Goal: Information Seeking & Learning: Learn about a topic

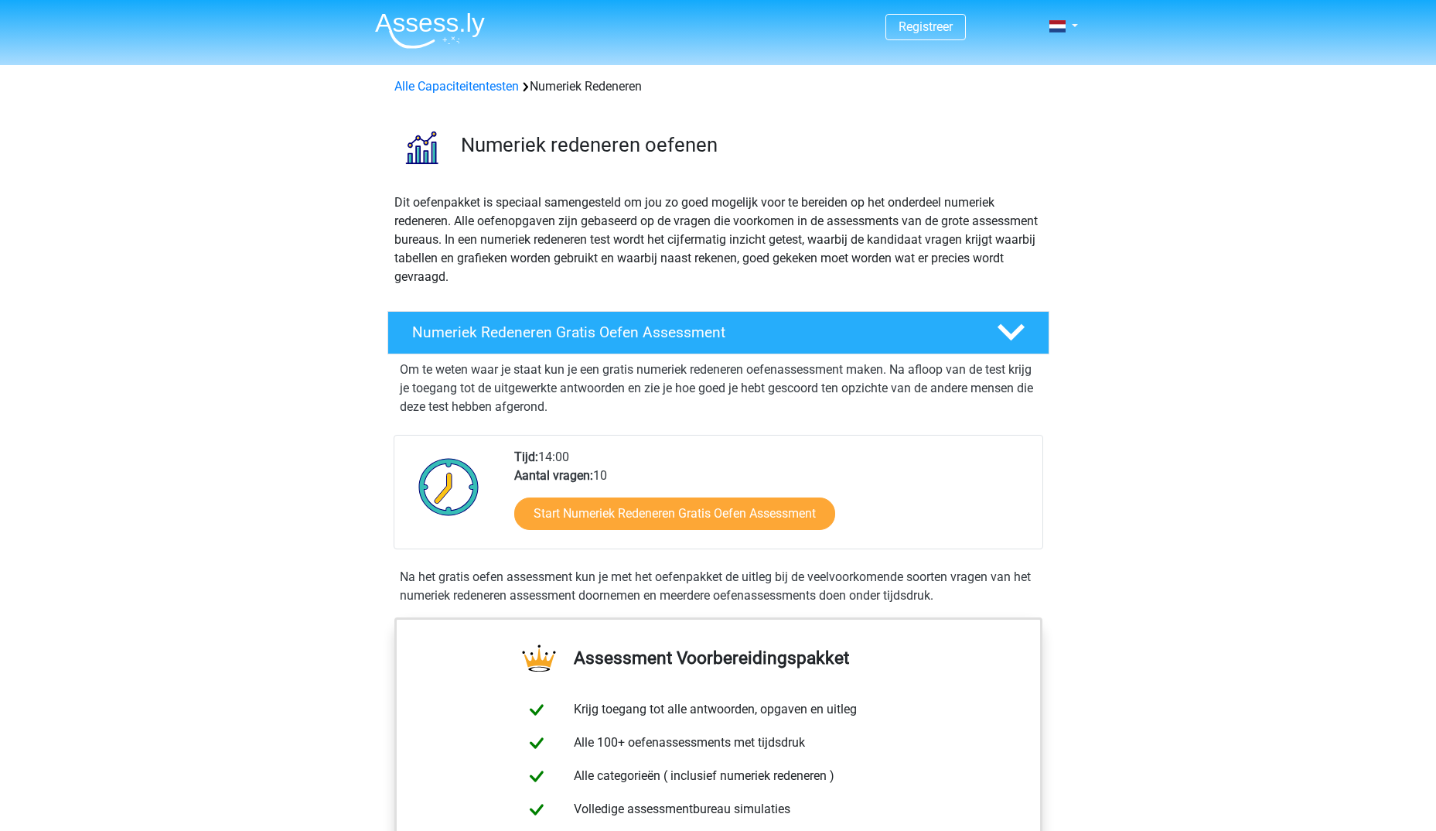
scroll to position [77, 0]
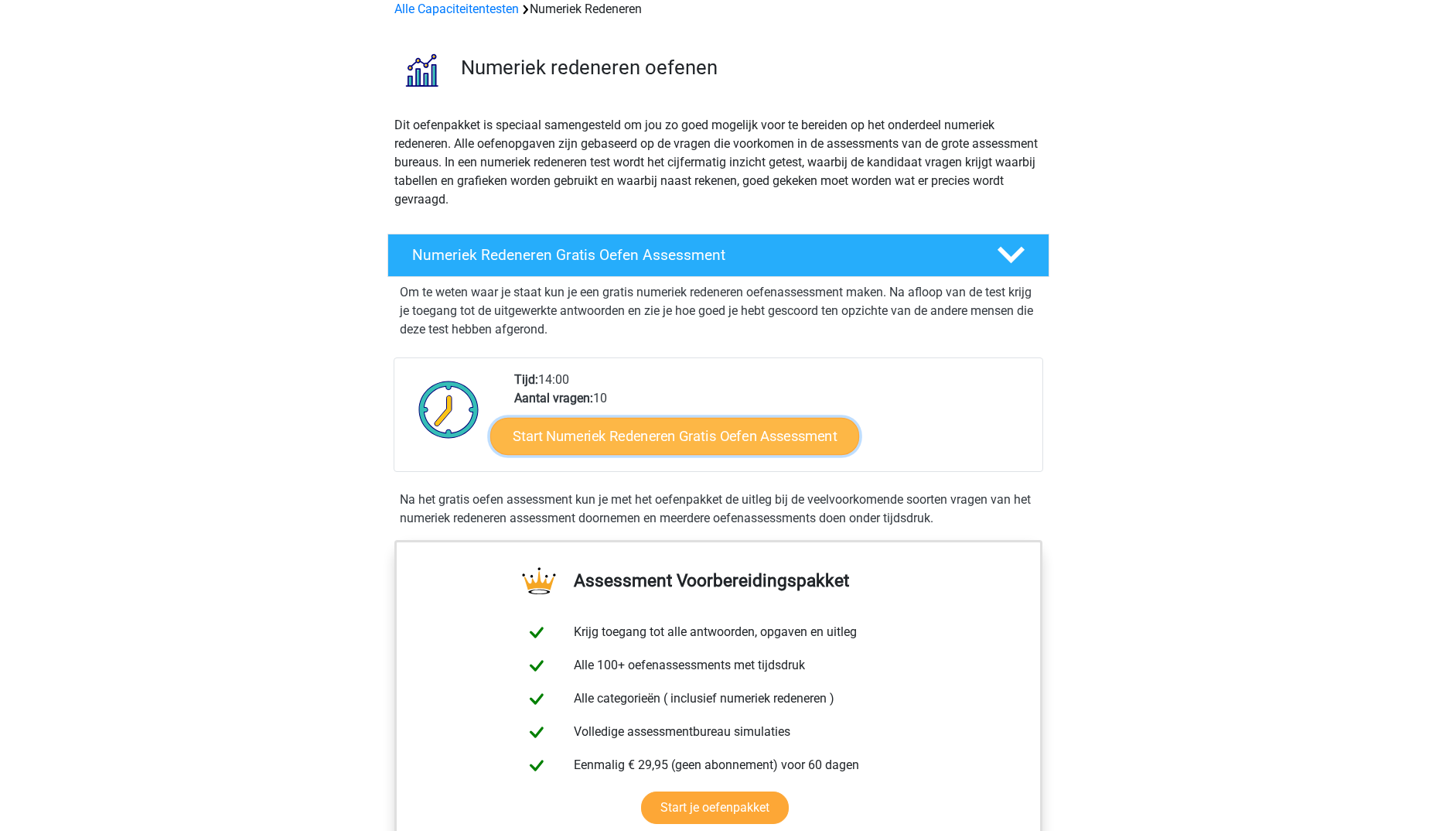
click at [698, 442] on link "Start Numeriek Redeneren Gratis Oefen Assessment" at bounding box center [674, 435] width 369 height 37
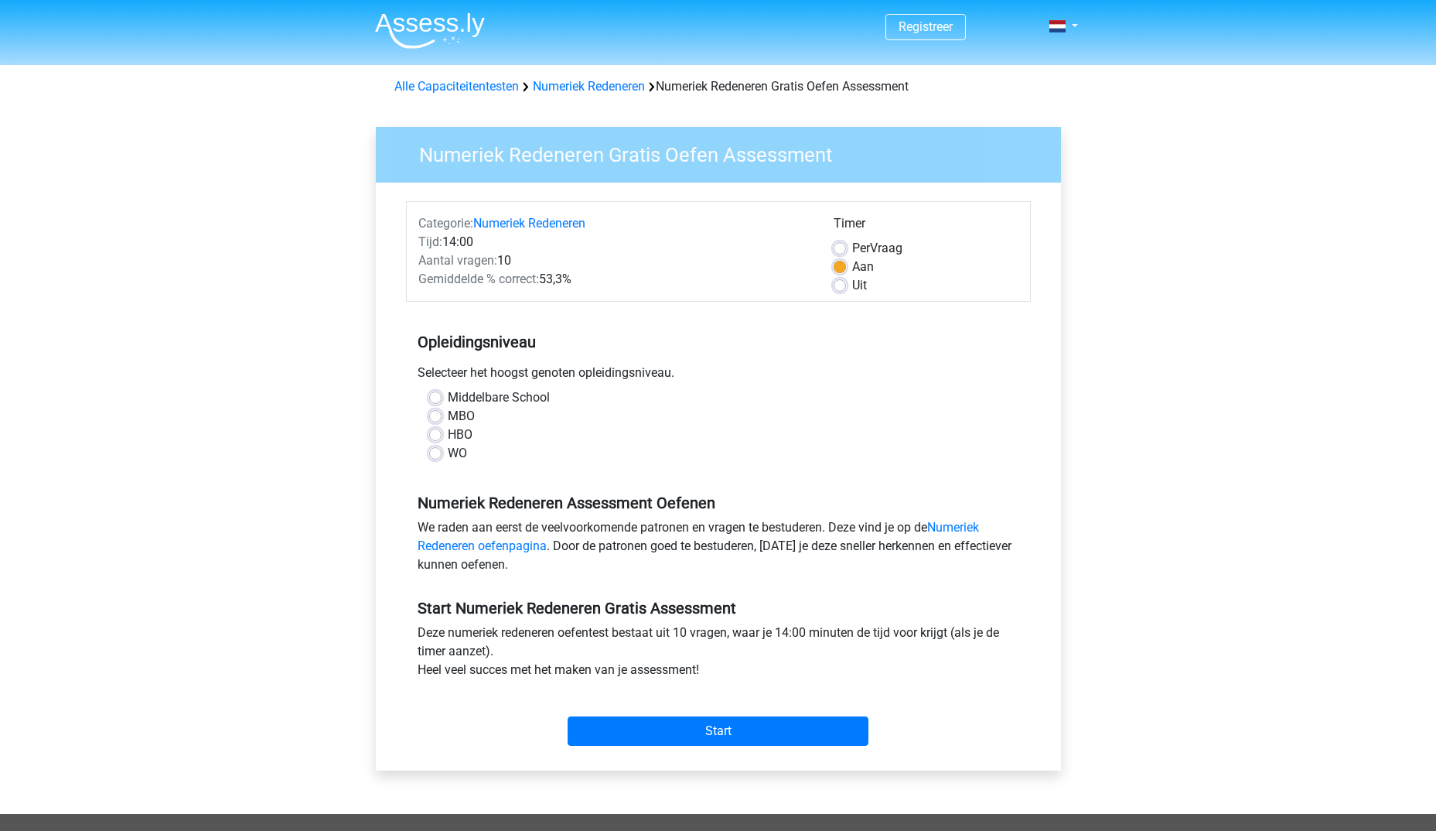
click at [448, 452] on label "WO" at bounding box center [457, 453] width 19 height 19
click at [441, 452] on input "WO" at bounding box center [435, 451] width 12 height 15
radio input "true"
click at [755, 735] on input "Start" at bounding box center [718, 730] width 301 height 29
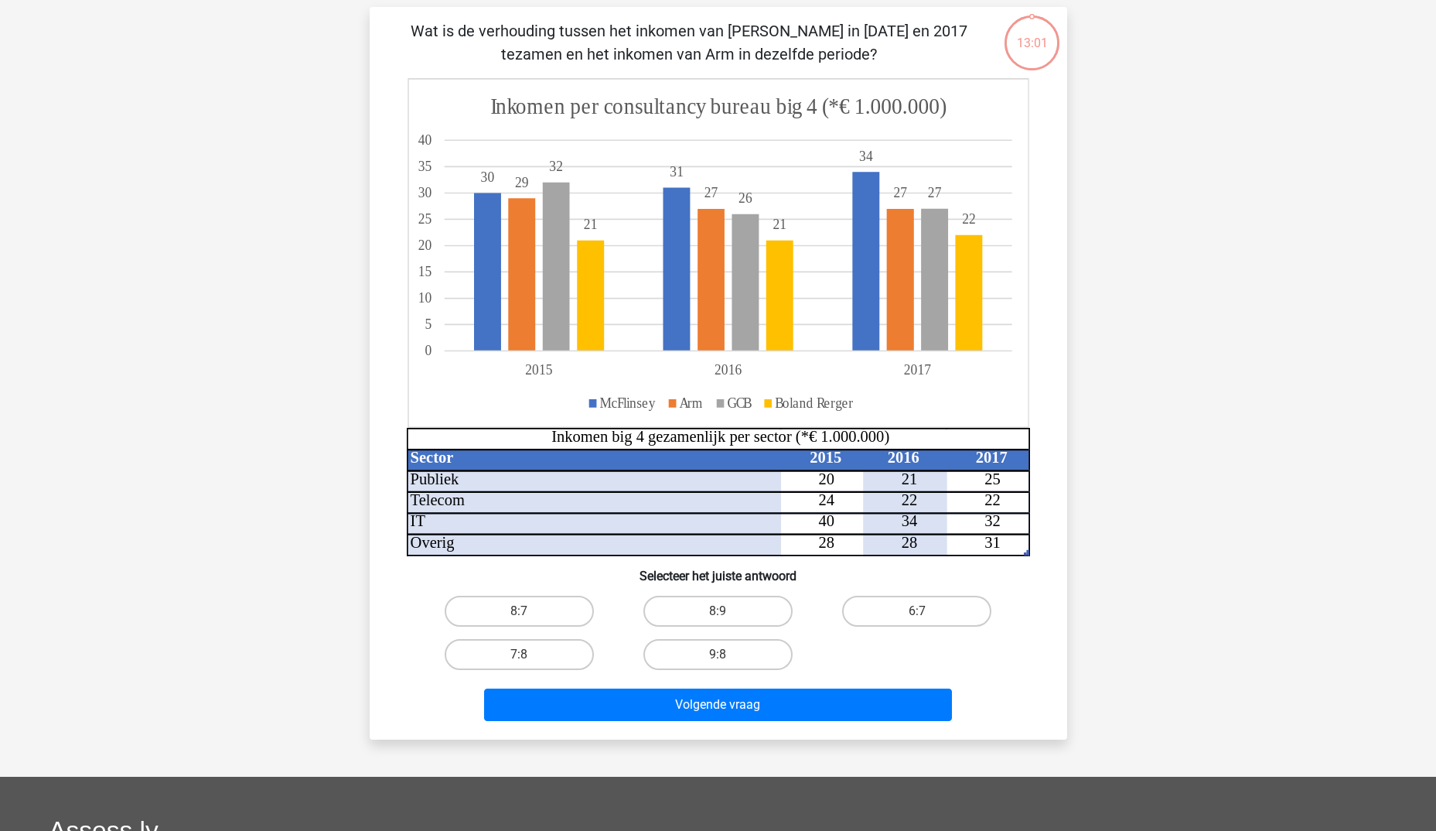
scroll to position [77, 0]
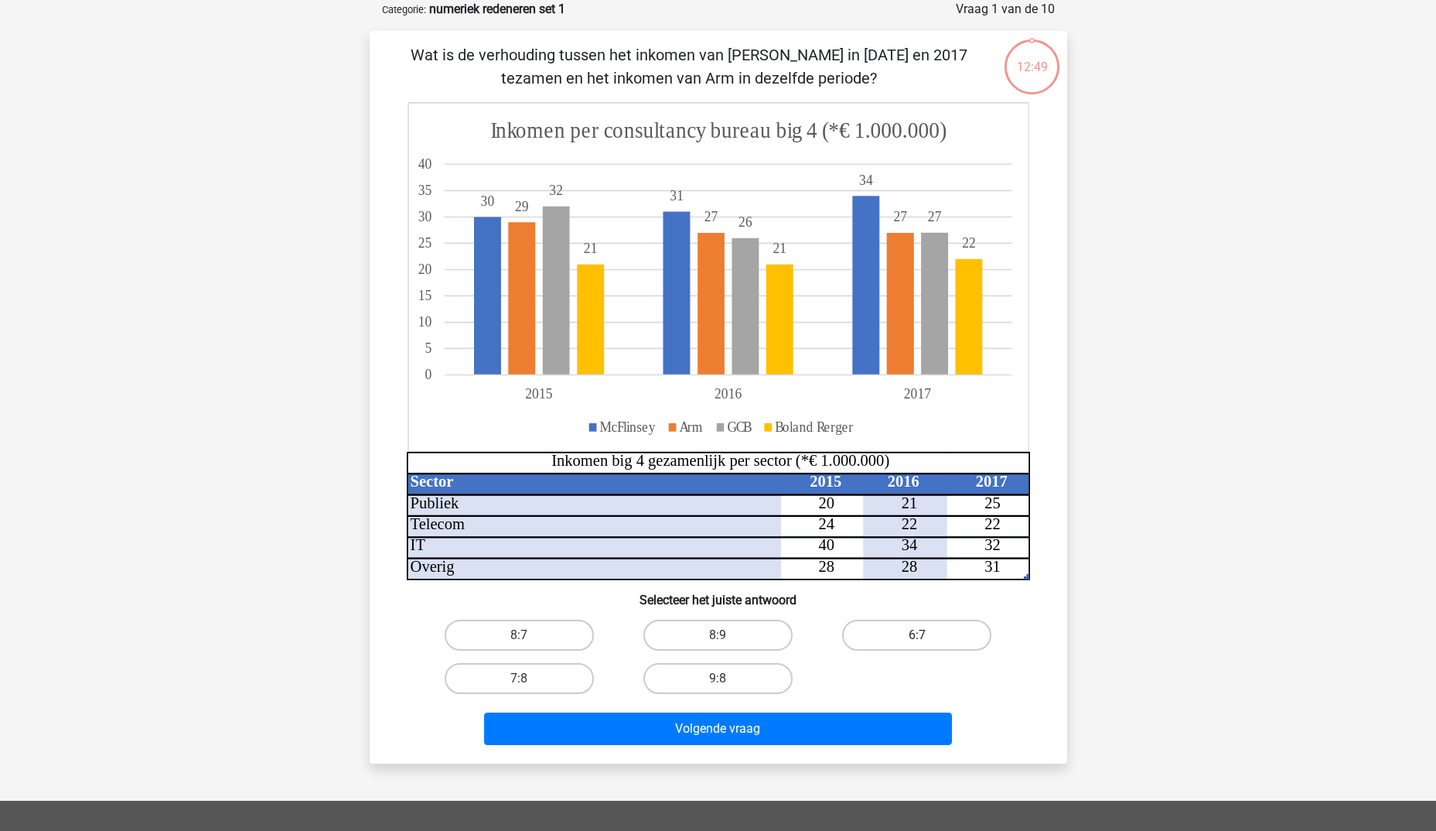
click at [935, 632] on label "6:7" at bounding box center [916, 634] width 149 height 31
click at [927, 635] on input "6:7" at bounding box center [922, 640] width 10 height 10
radio input "true"
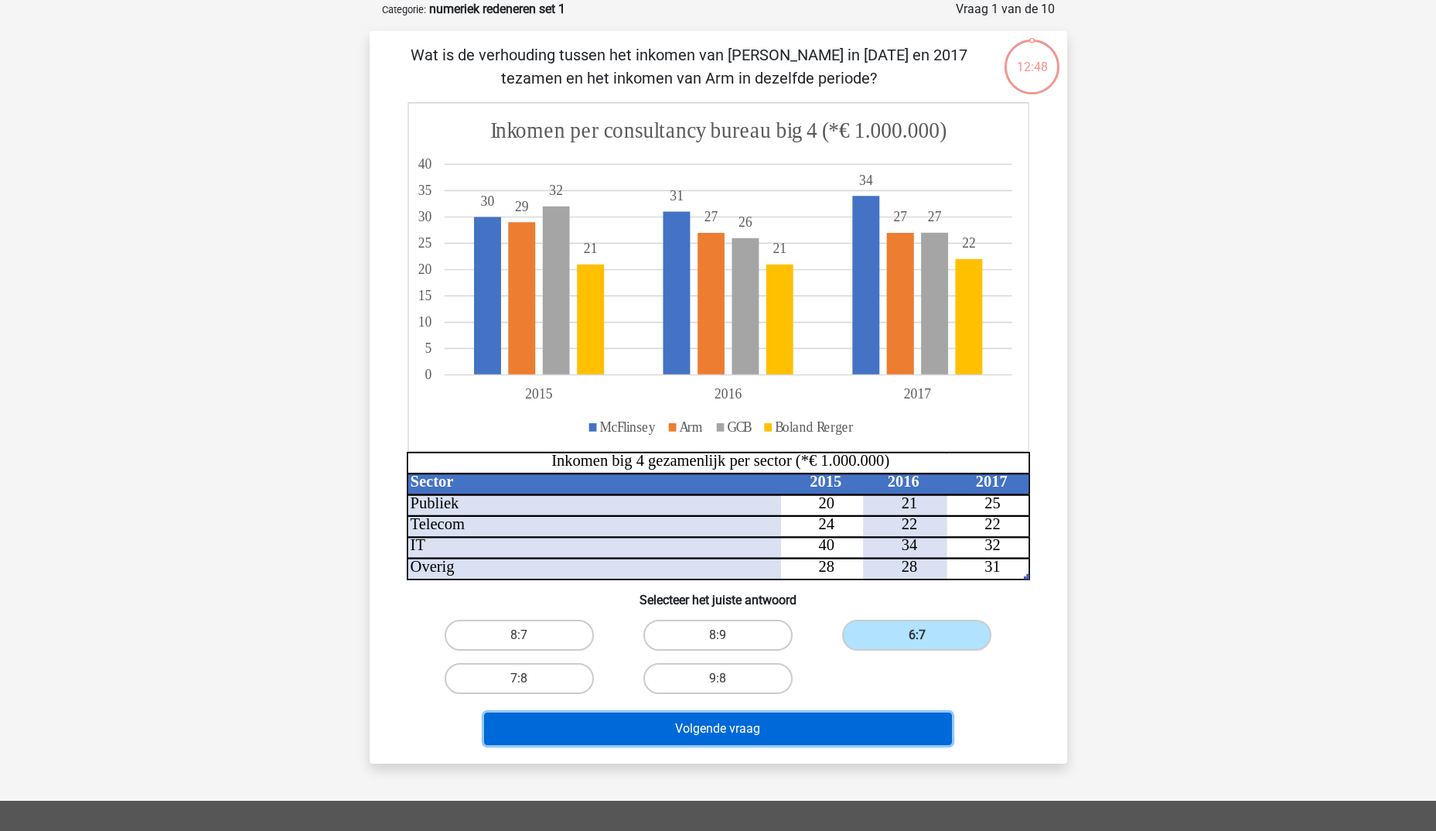
click at [814, 734] on button "Volgende vraag" at bounding box center [718, 728] width 468 height 32
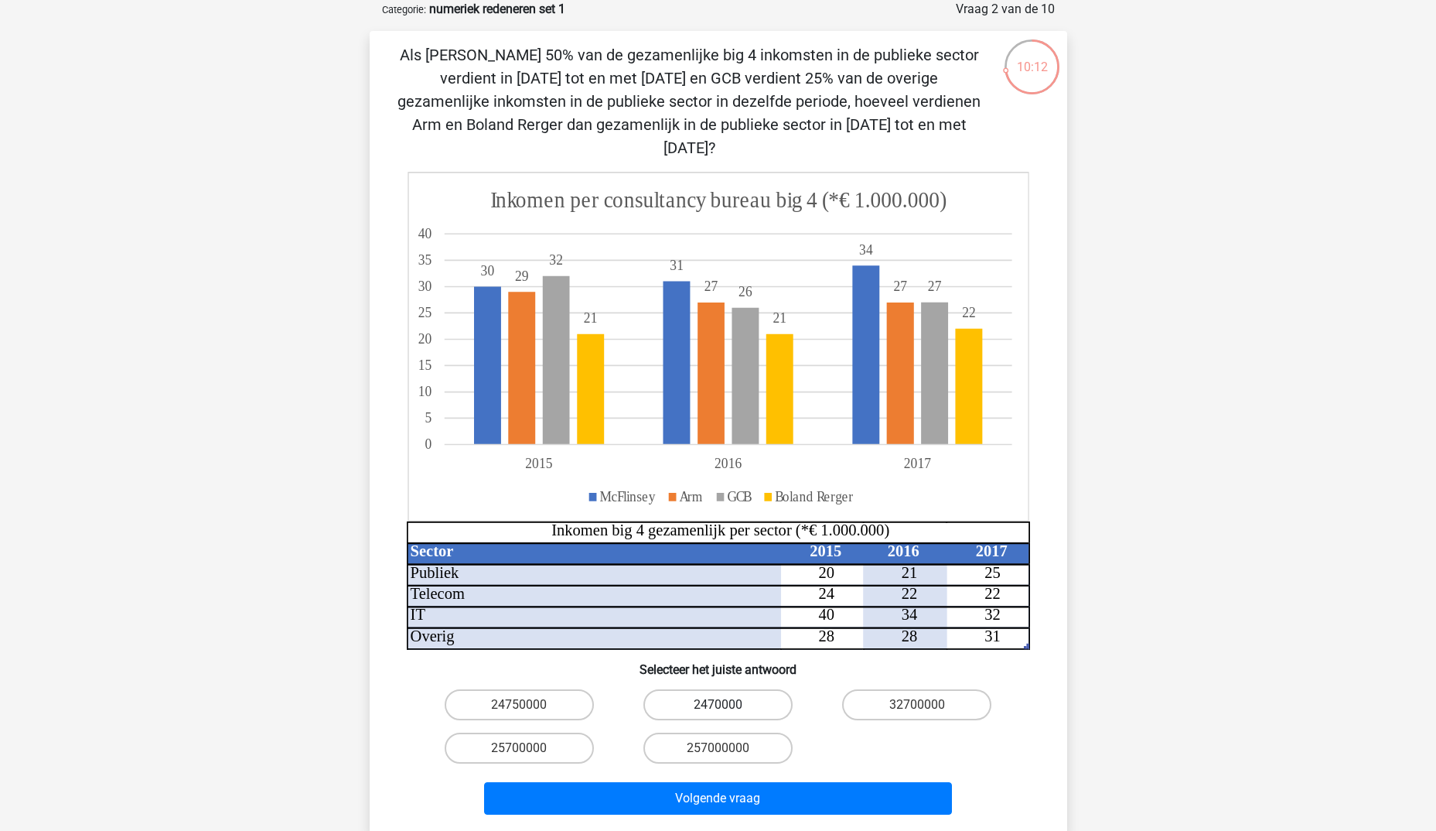
click at [718, 689] on label "2470000" at bounding box center [717, 704] width 149 height 31
click at [718, 705] on input "2470000" at bounding box center [723, 710] width 10 height 10
radio input "true"
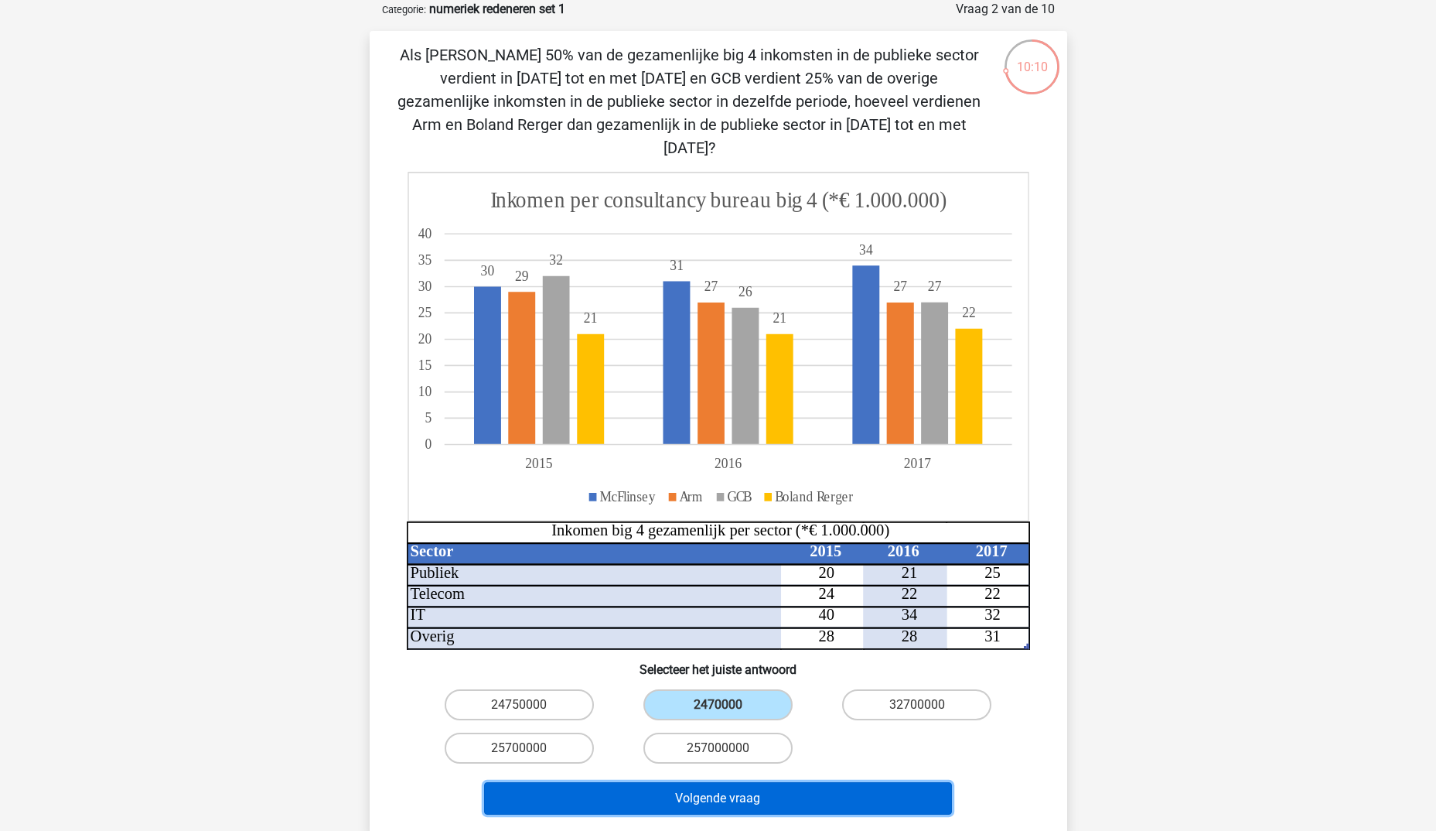
click at [783, 786] on button "Volgende vraag" at bounding box center [718, 798] width 468 height 32
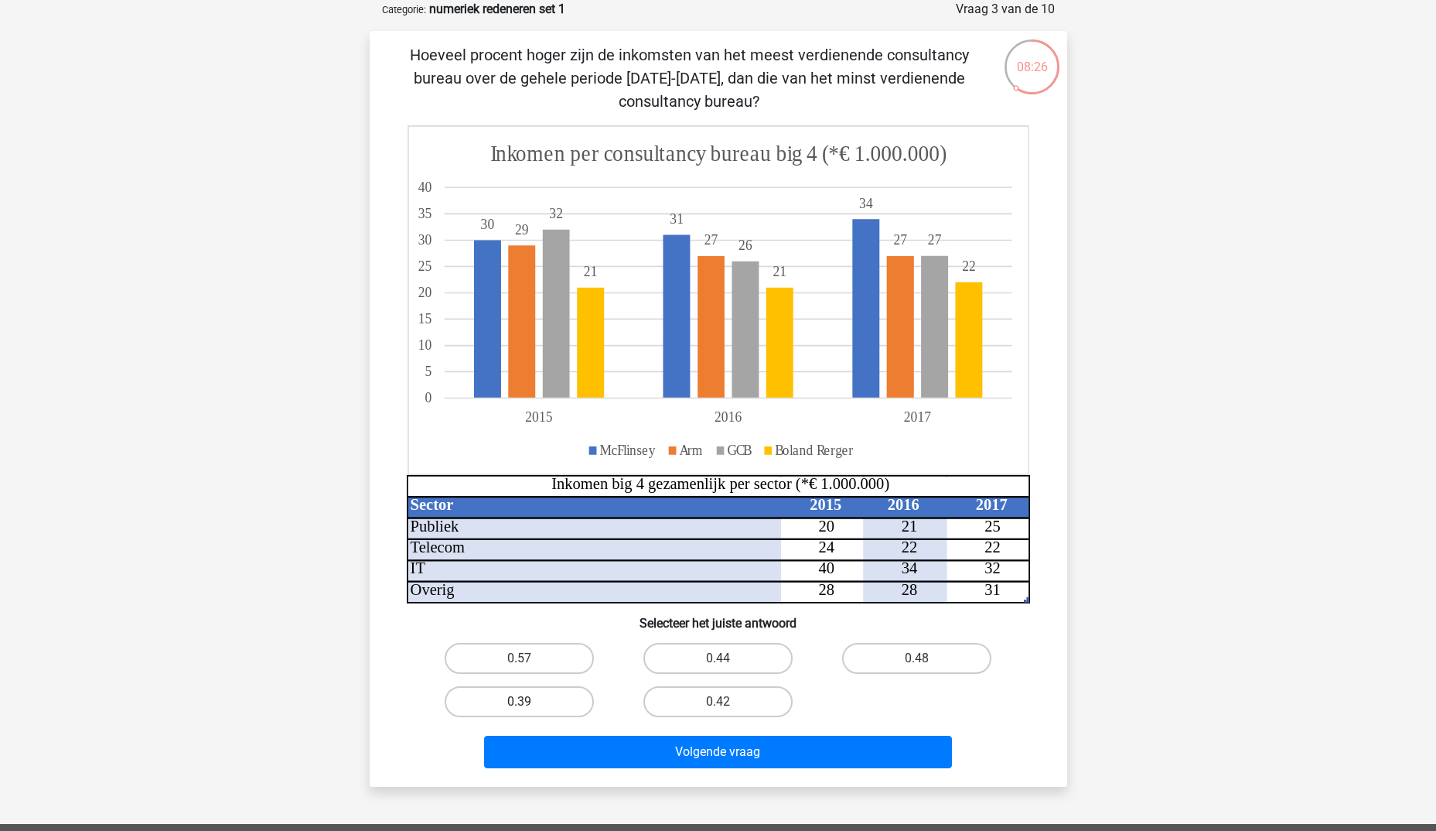
click at [549, 704] on label "0.39" at bounding box center [519, 701] width 149 height 31
click at [529, 704] on input "0.39" at bounding box center [524, 706] width 10 height 10
radio input "true"
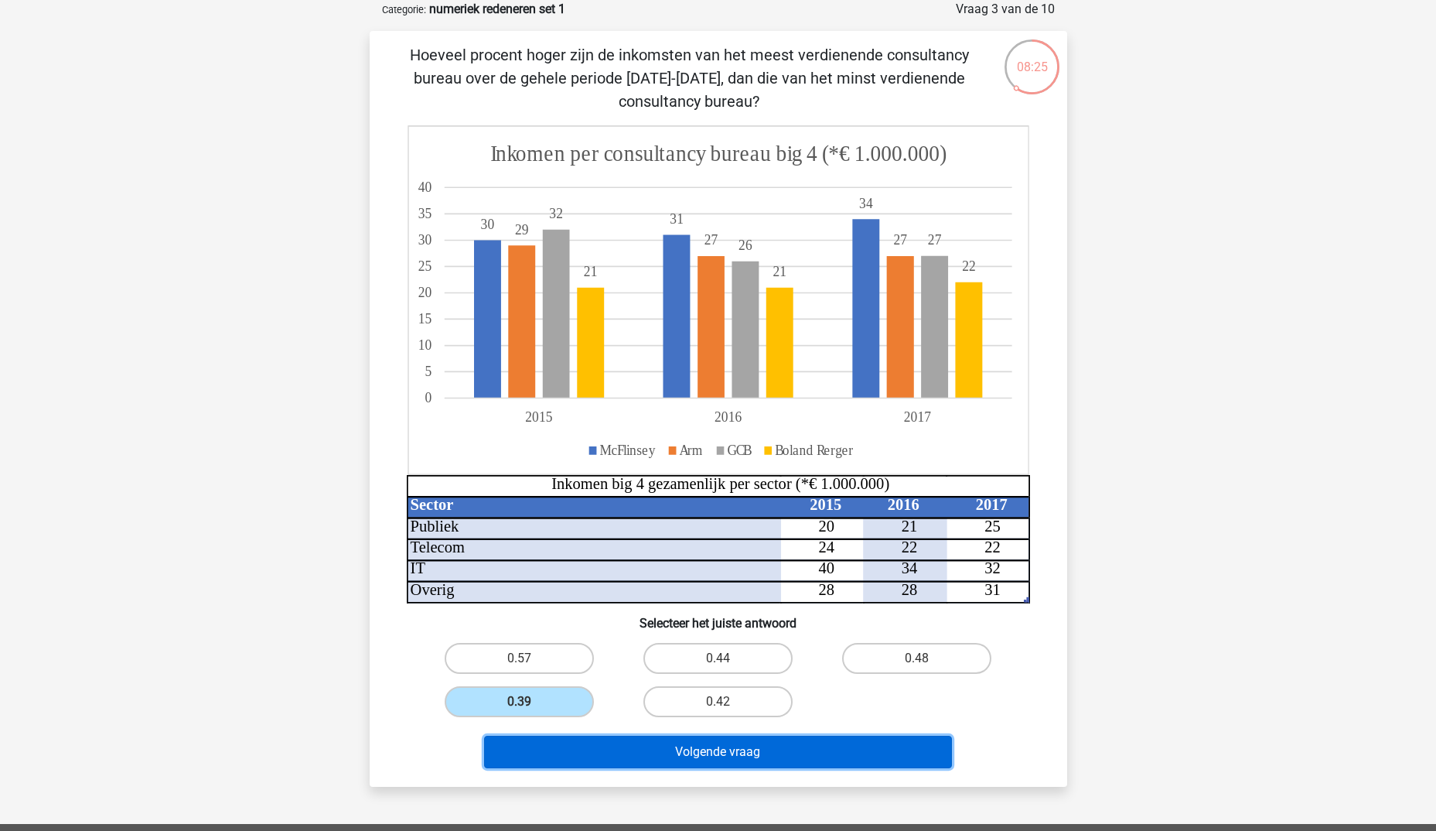
click at [739, 748] on button "Volgende vraag" at bounding box center [718, 752] width 468 height 32
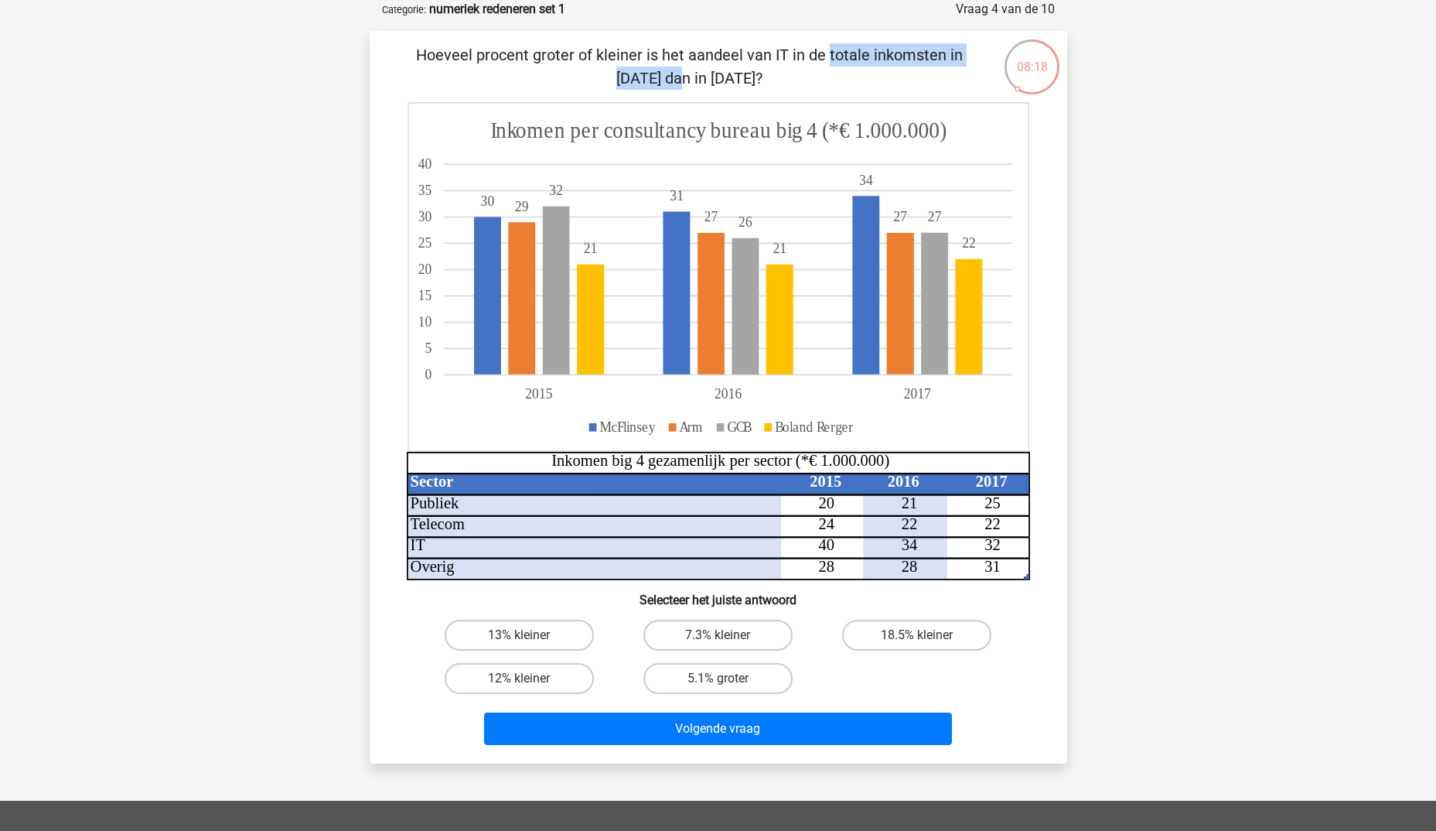
drag, startPoint x: 516, startPoint y: 54, endPoint x: 713, endPoint y: 54, distance: 197.2
click at [713, 54] on p "Hoeveel procent groter of kleiner is het aandeel van IT in de totale inkomsten …" at bounding box center [689, 66] width 590 height 46
drag, startPoint x: 713, startPoint y: 54, endPoint x: 689, endPoint y: 59, distance: 24.4
click at [713, 54] on p "Hoeveel procent groter of kleiner is het aandeel van IT in de totale inkomsten …" at bounding box center [689, 66] width 590 height 46
drag, startPoint x: 673, startPoint y: 55, endPoint x: 807, endPoint y: 51, distance: 133.9
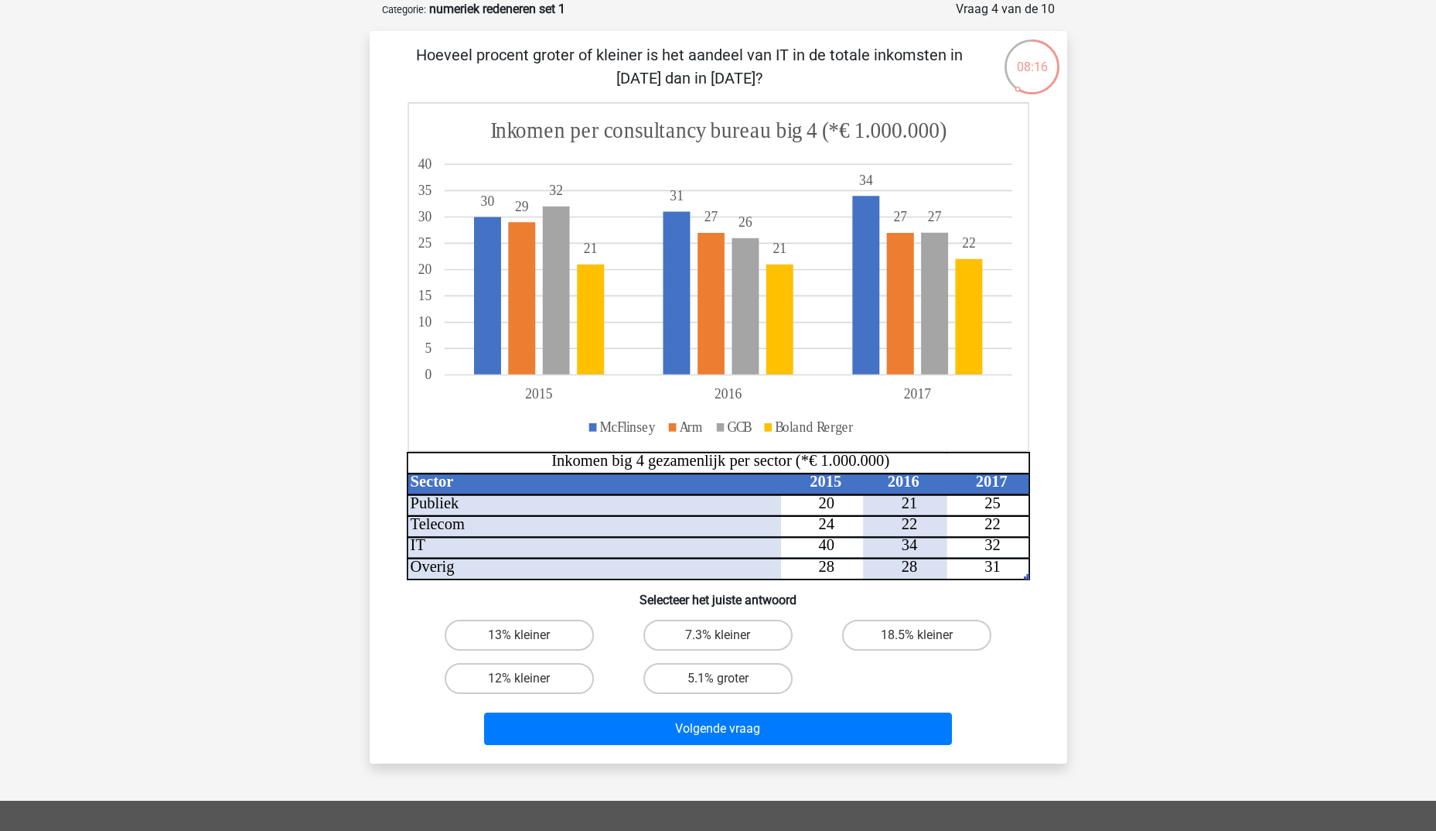
click at [807, 51] on p "Hoeveel procent groter of kleiner is het aandeel van IT in de totale inkomsten …" at bounding box center [689, 66] width 590 height 46
drag, startPoint x: 603, startPoint y: 47, endPoint x: 708, endPoint y: 46, distance: 105.2
click at [708, 46] on p "Hoeveel procent groter of kleiner is het aandeel van IT in de totale inkomsten …" at bounding box center [689, 66] width 590 height 46
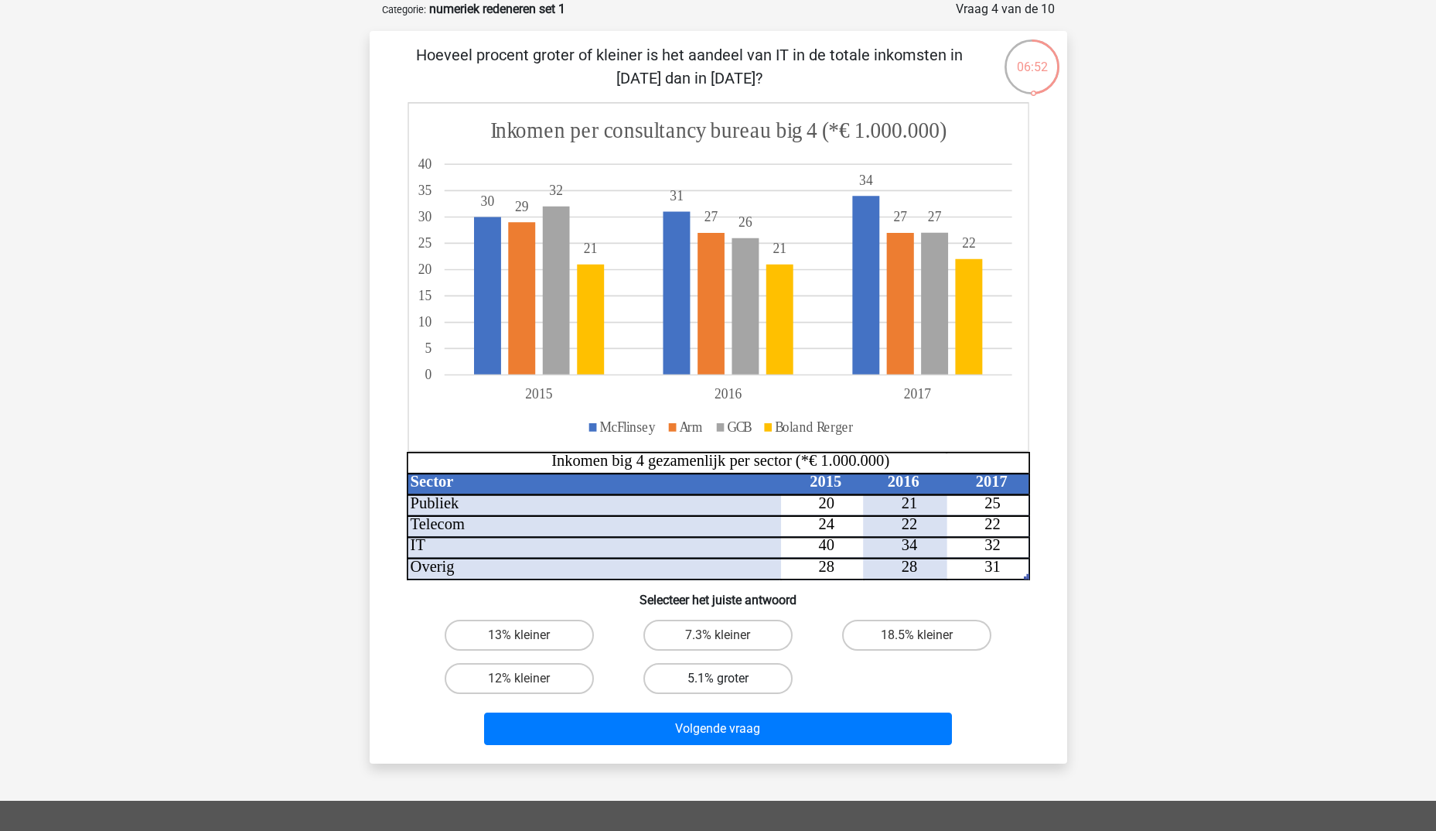
click at [736, 682] on label "5.1% groter" at bounding box center [717, 678] width 149 height 31
click at [728, 682] on input "5.1% groter" at bounding box center [723, 683] width 10 height 10
radio input "true"
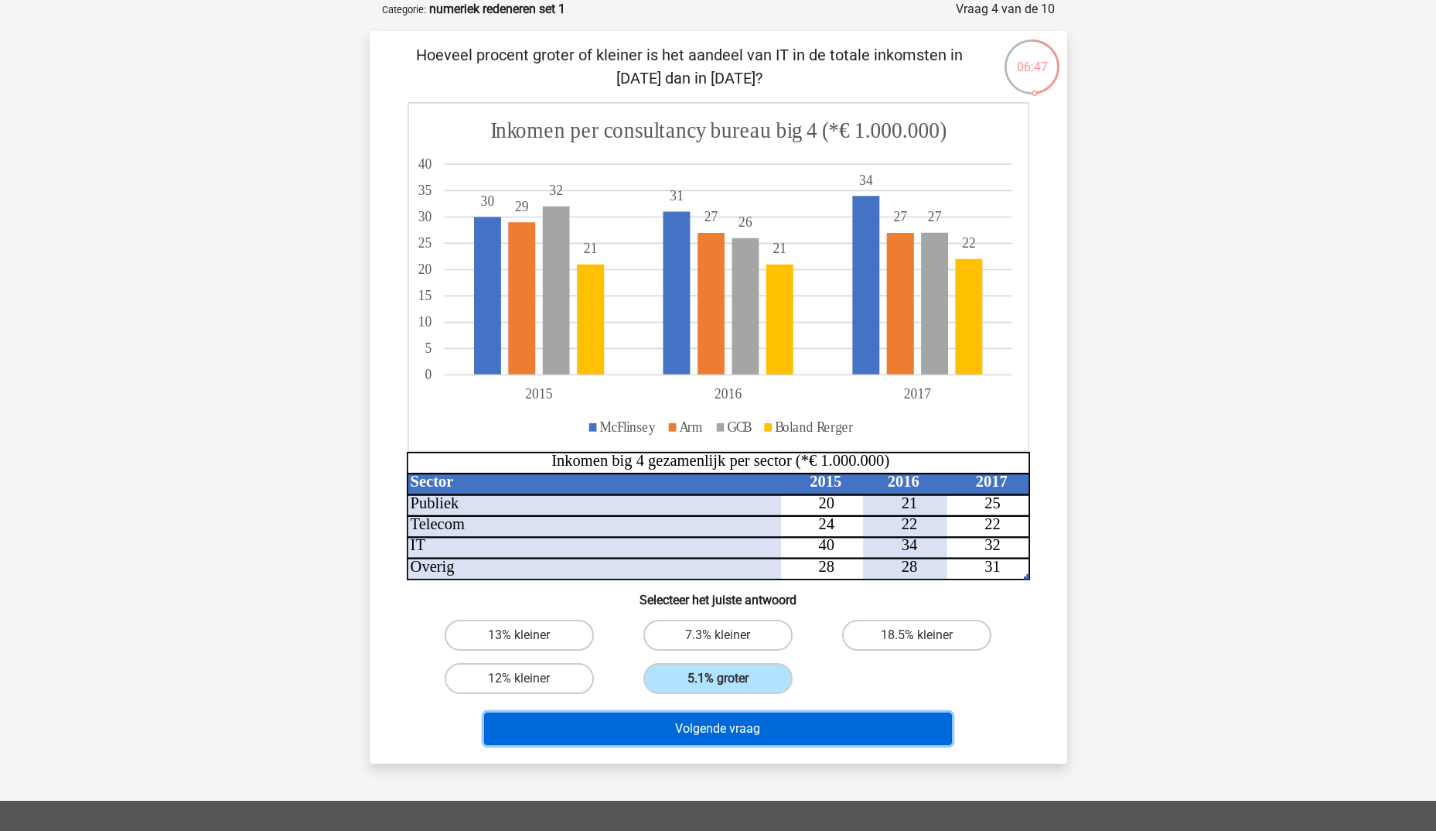
click at [749, 729] on button "Volgende vraag" at bounding box center [718, 728] width 468 height 32
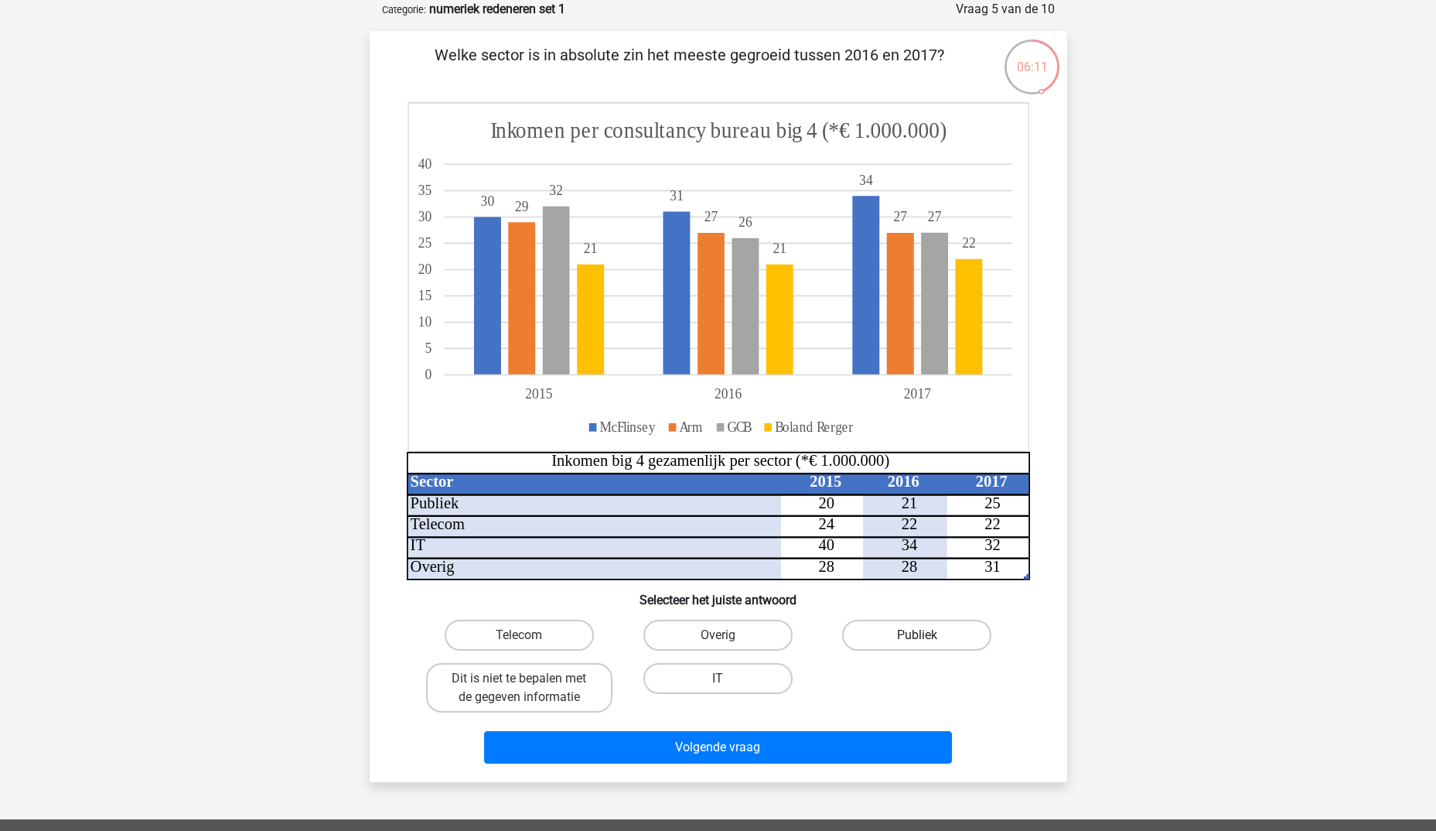
click at [928, 632] on label "Publiek" at bounding box center [916, 634] width 149 height 31
click at [927, 635] on input "Publiek" at bounding box center [922, 640] width 10 height 10
radio input "true"
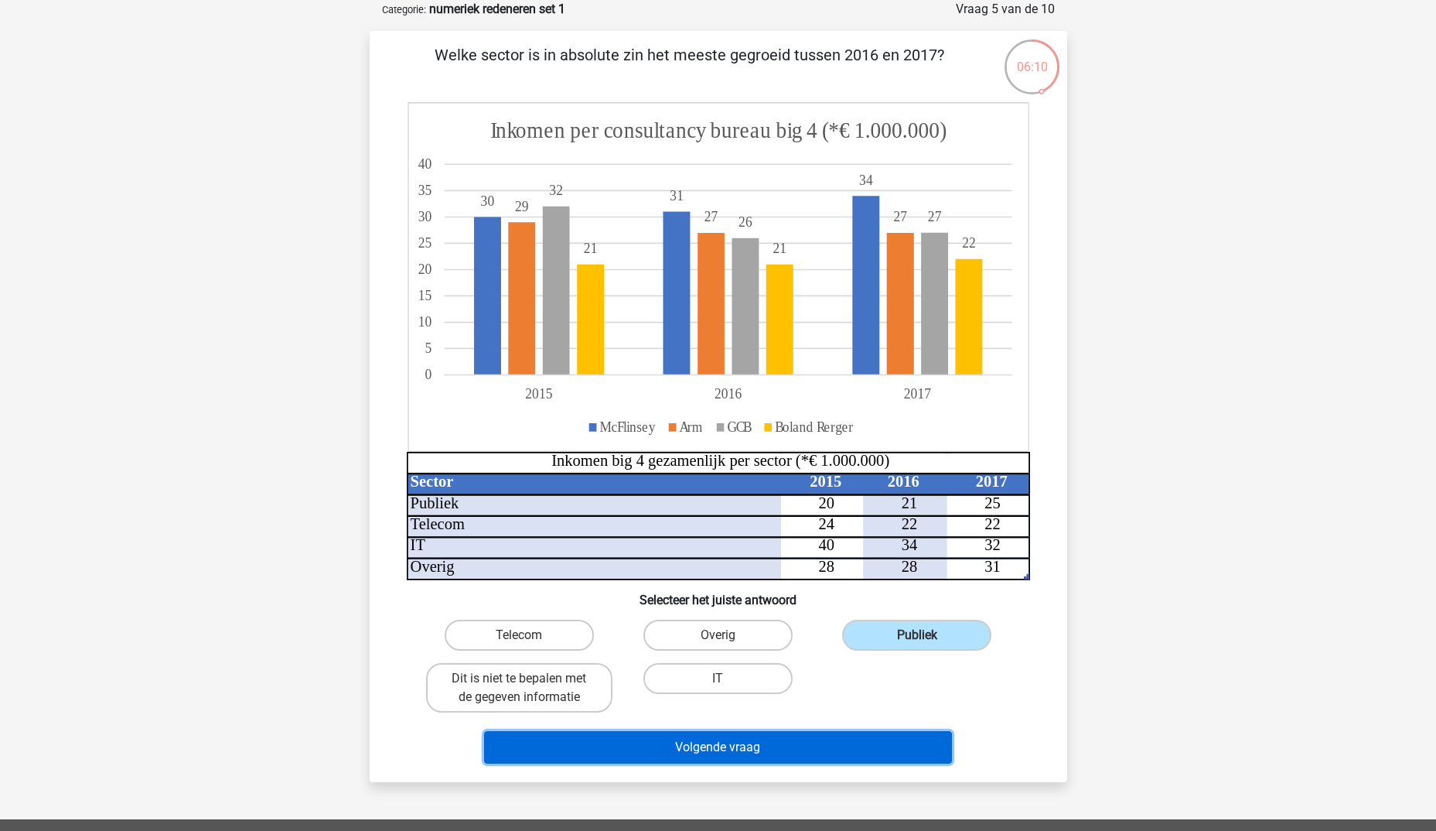
click at [875, 763] on button "Volgende vraag" at bounding box center [718, 747] width 468 height 32
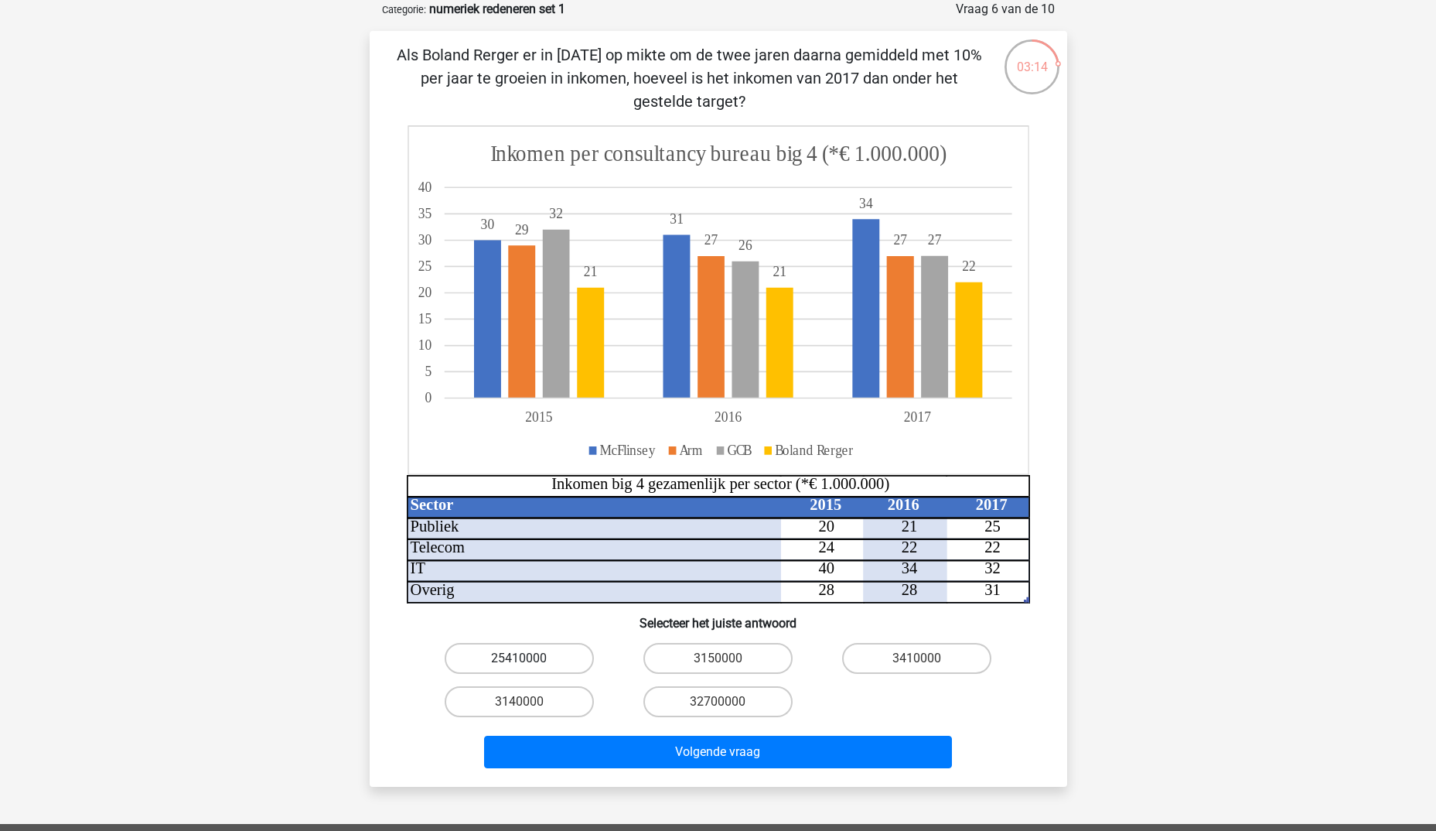
click at [542, 664] on label "25410000" at bounding box center [519, 658] width 149 height 31
click at [529, 664] on input "25410000" at bounding box center [524, 663] width 10 height 10
radio input "true"
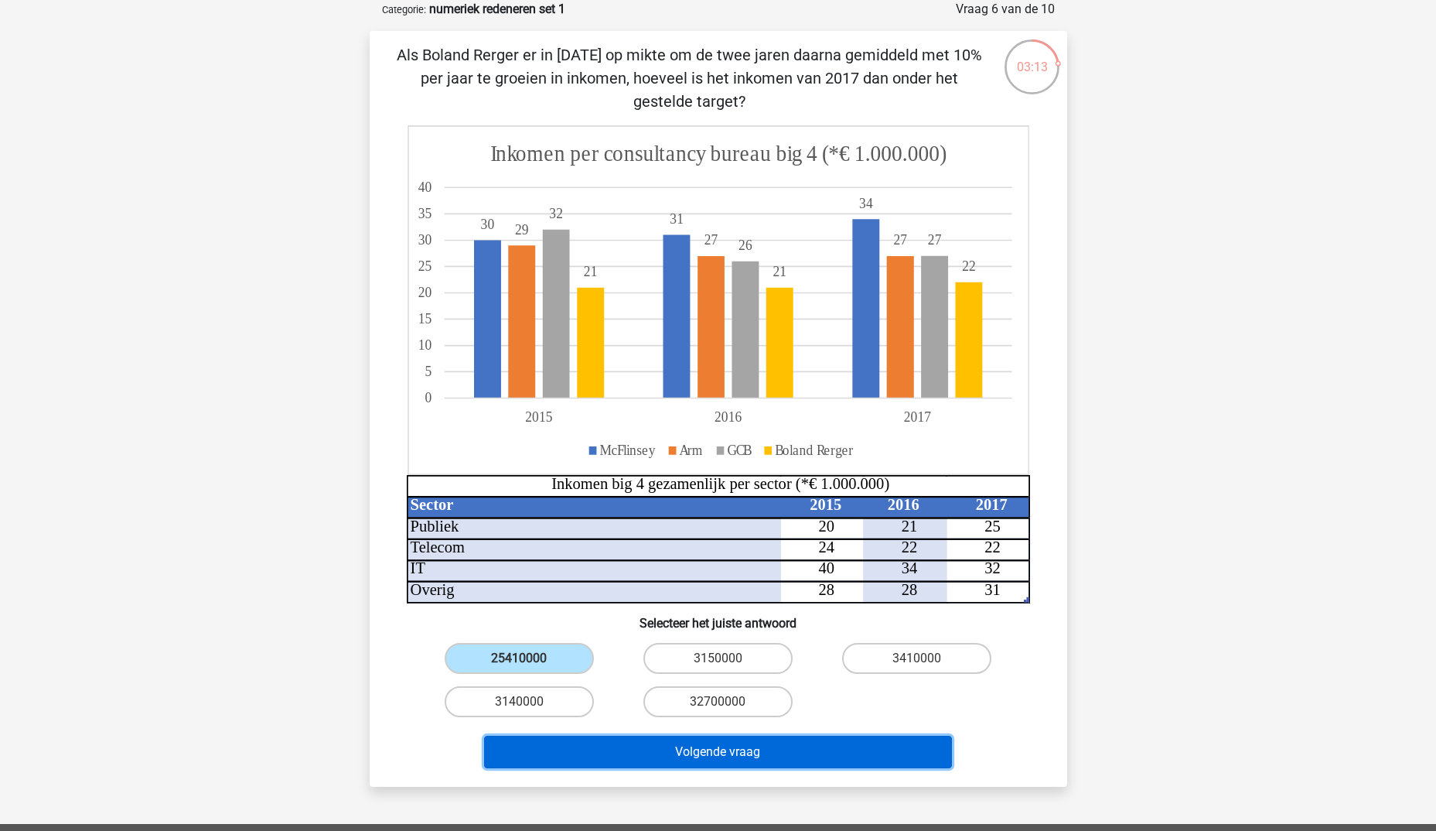
click at [818, 748] on button "Volgende vraag" at bounding box center [718, 752] width 468 height 32
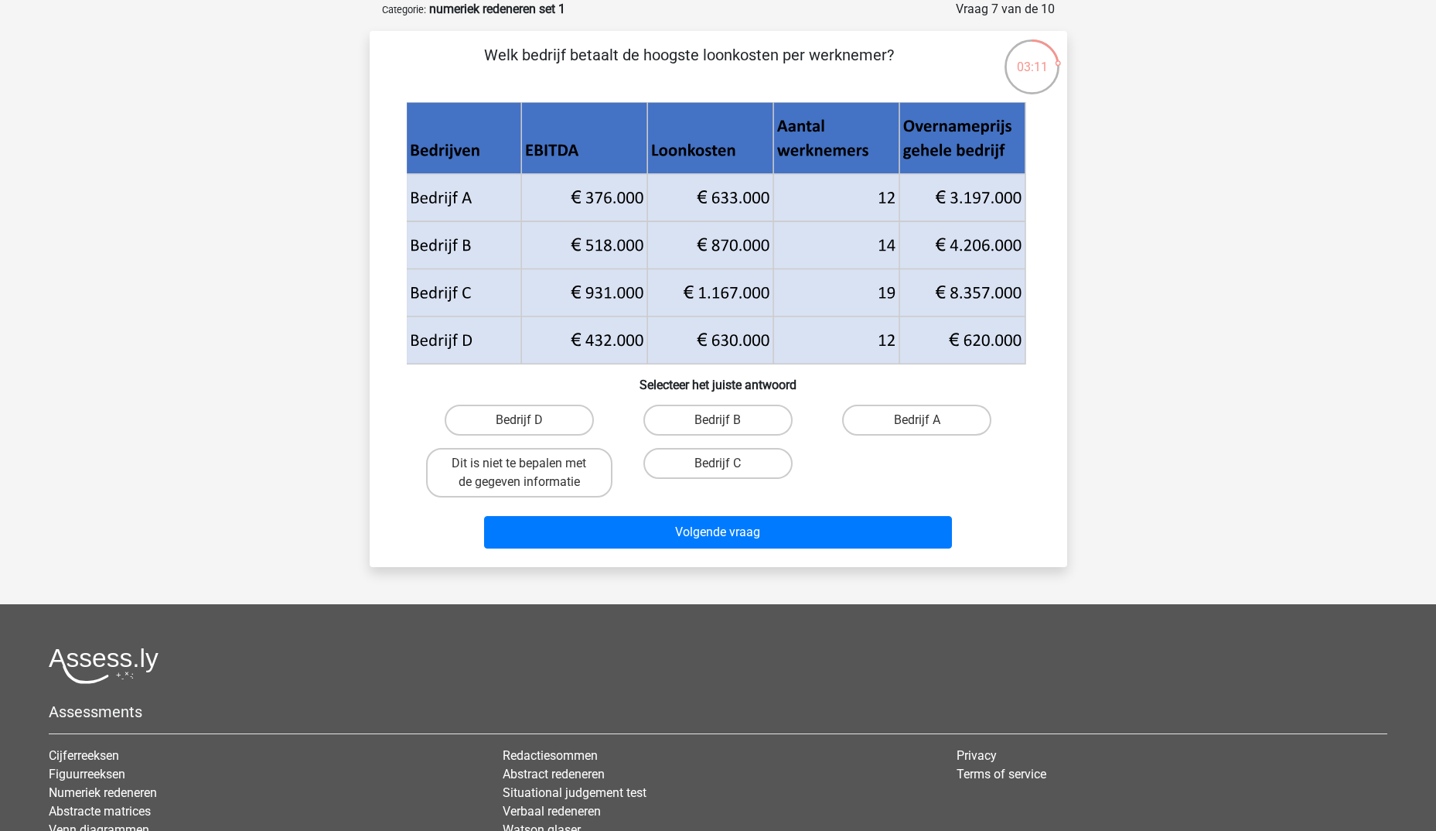
scroll to position [0, 0]
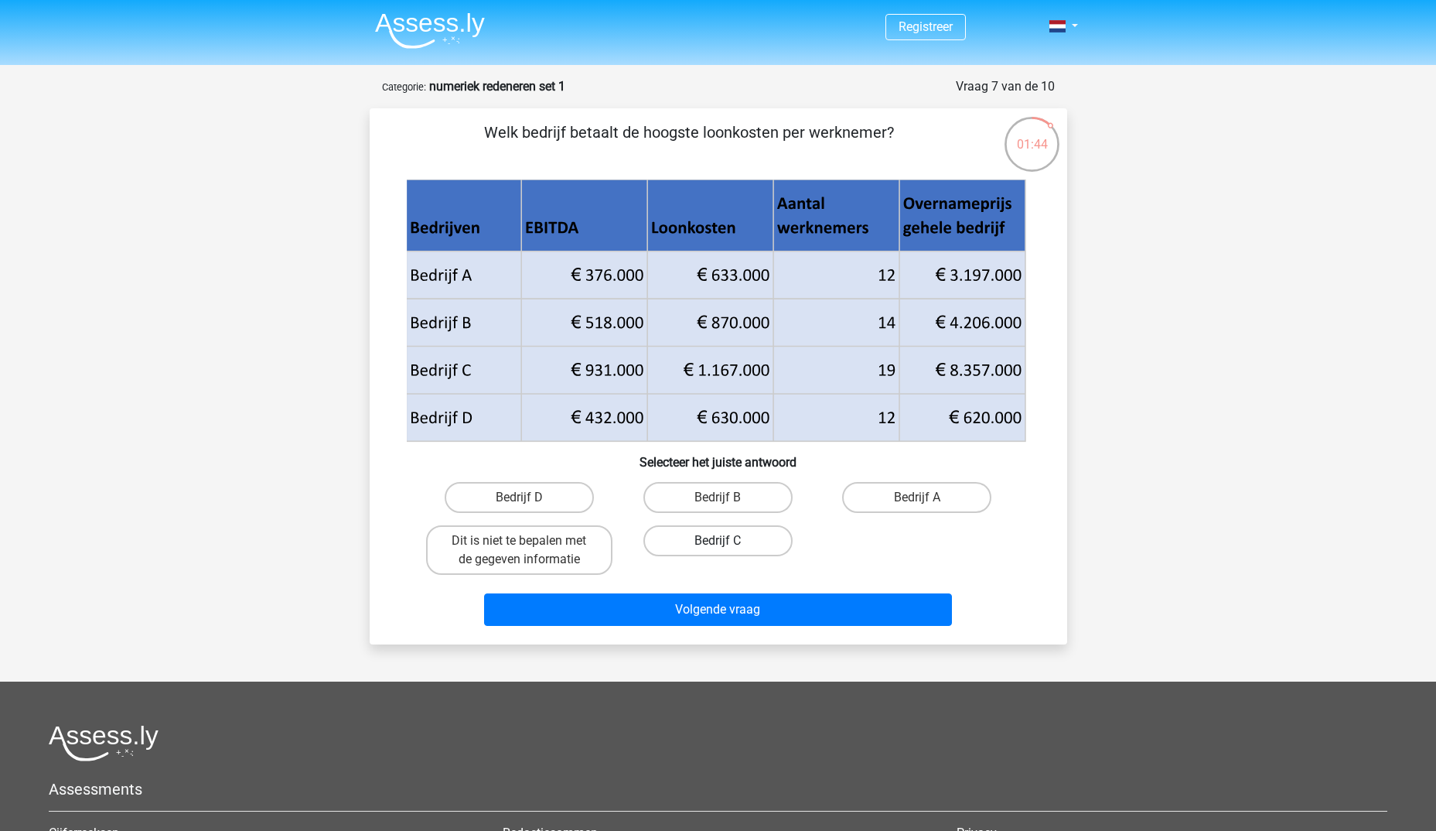
click at [732, 541] on label "Bedrijf C" at bounding box center [717, 540] width 149 height 31
click at [728, 541] on input "Bedrijf C" at bounding box center [723, 546] width 10 height 10
radio input "true"
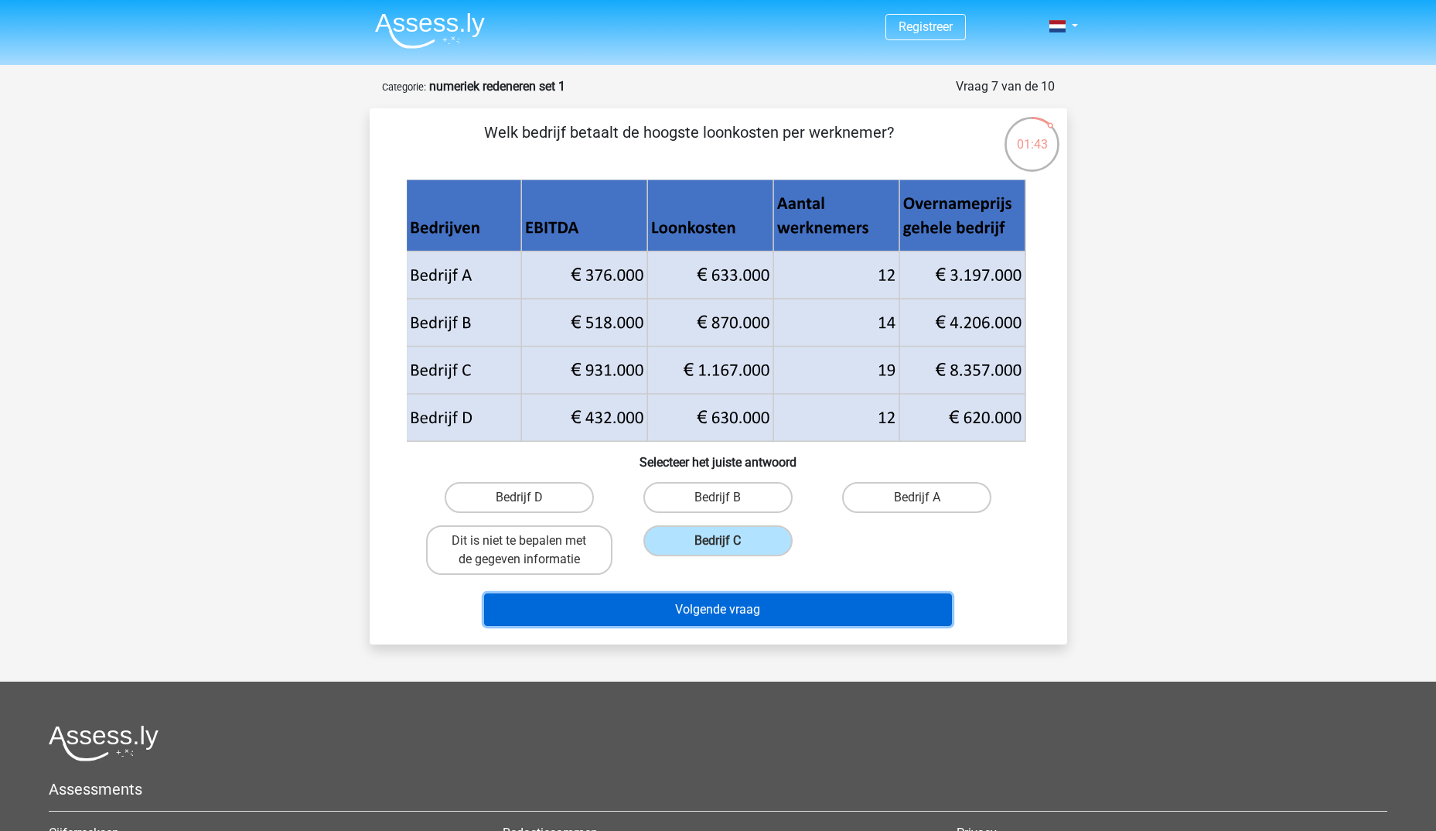
click at [768, 618] on button "Volgende vraag" at bounding box center [718, 609] width 468 height 32
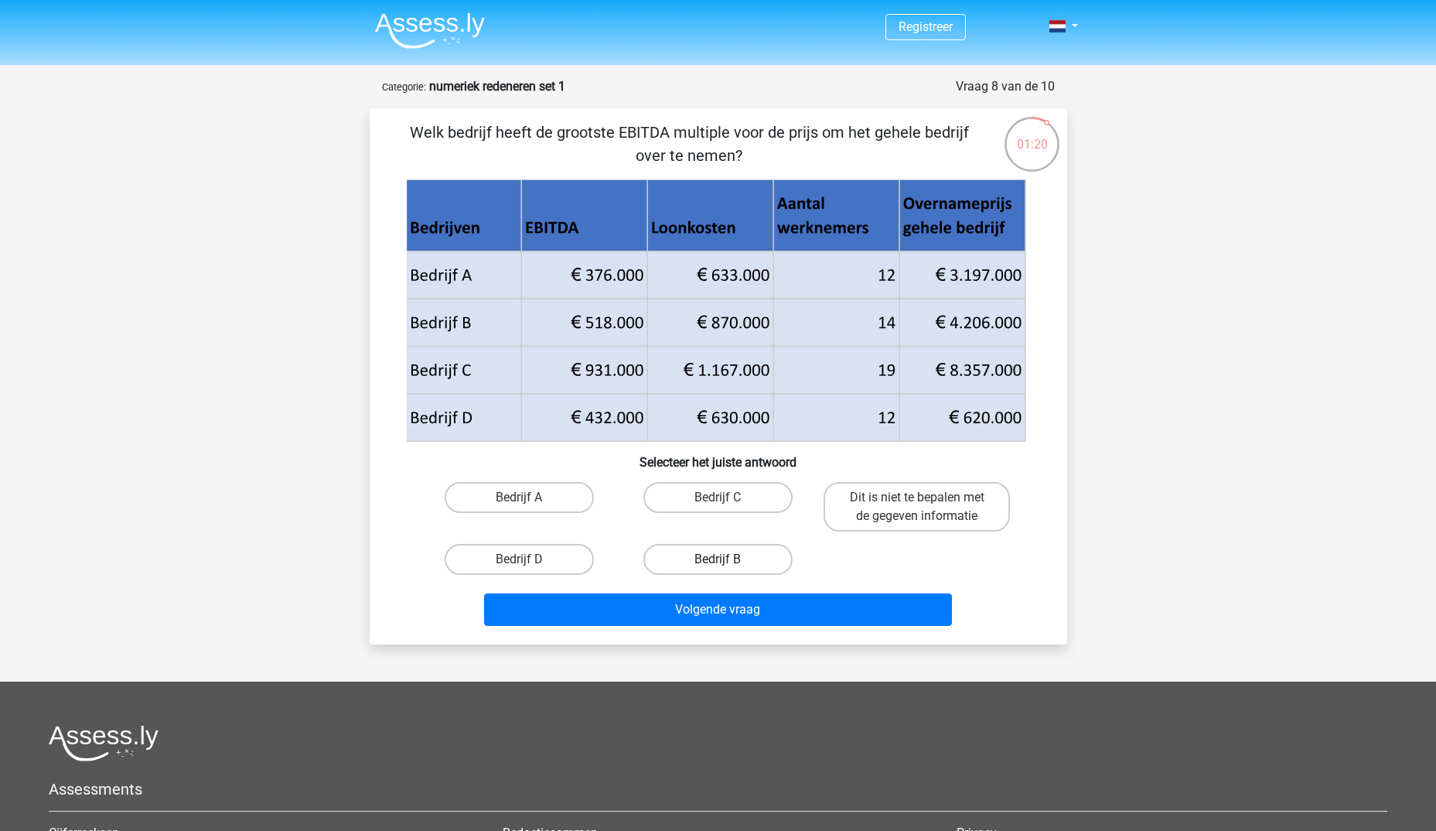
click at [723, 553] on label "Bedrijf B" at bounding box center [717, 559] width 149 height 31
click at [723, 559] on input "Bedrijf B" at bounding box center [723, 564] width 10 height 10
radio input "true"
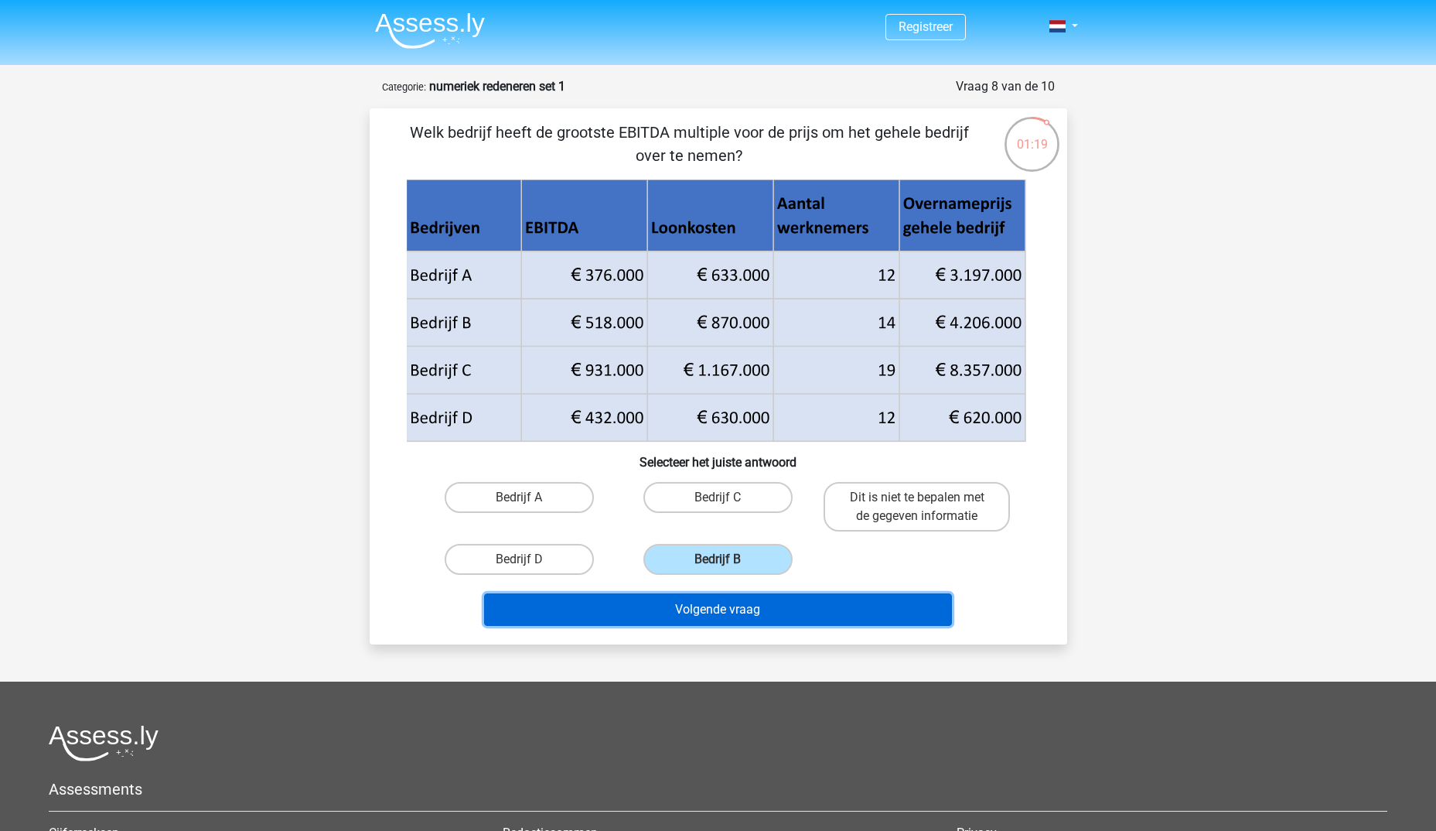
click at [828, 607] on button "Volgende vraag" at bounding box center [718, 609] width 468 height 32
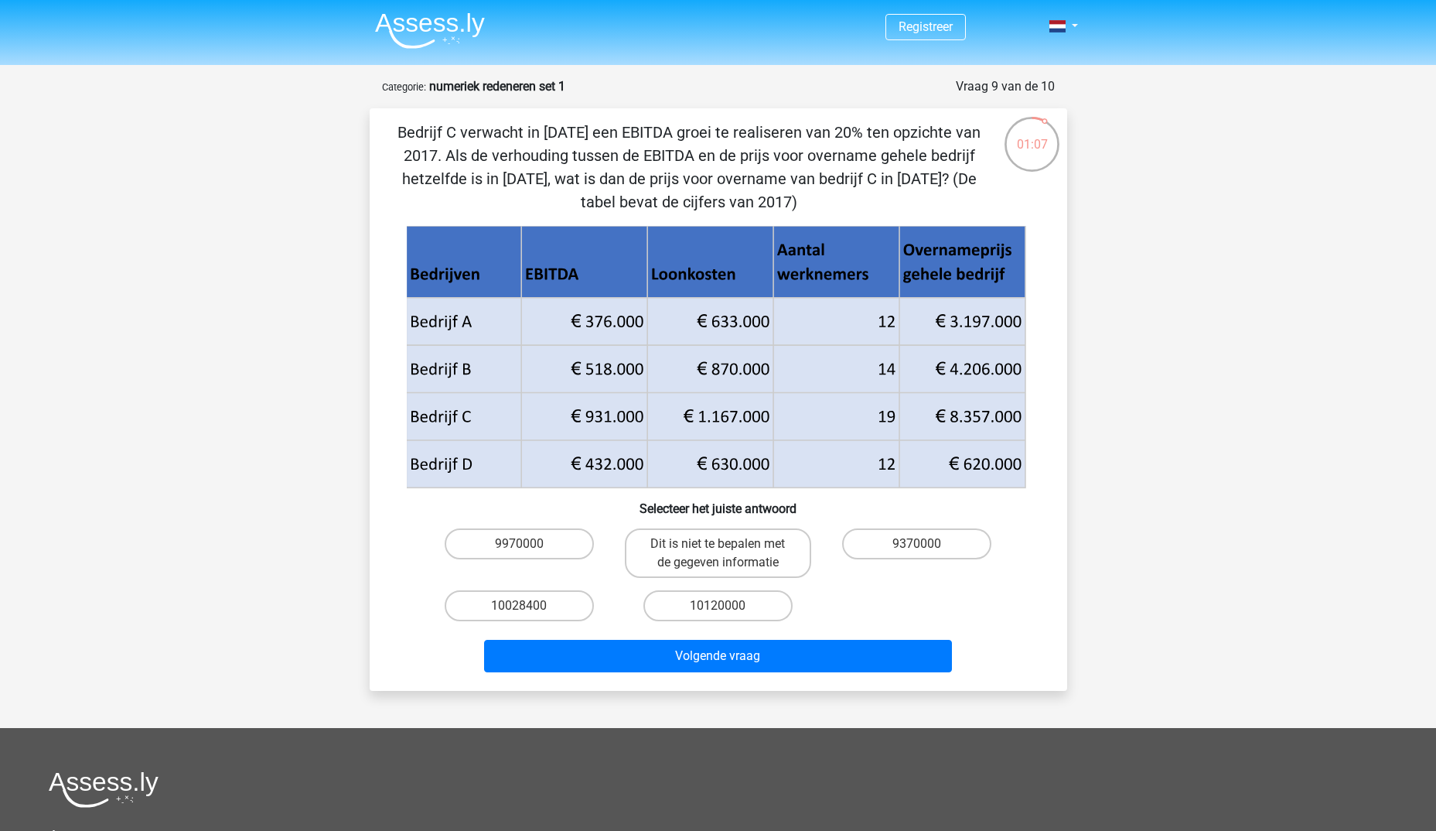
click at [612, 374] on icon at bounding box center [715, 345] width 619 height 95
click at [544, 535] on label "9970000" at bounding box center [519, 543] width 149 height 31
click at [529, 544] on input "9970000" at bounding box center [524, 549] width 10 height 10
radio input "true"
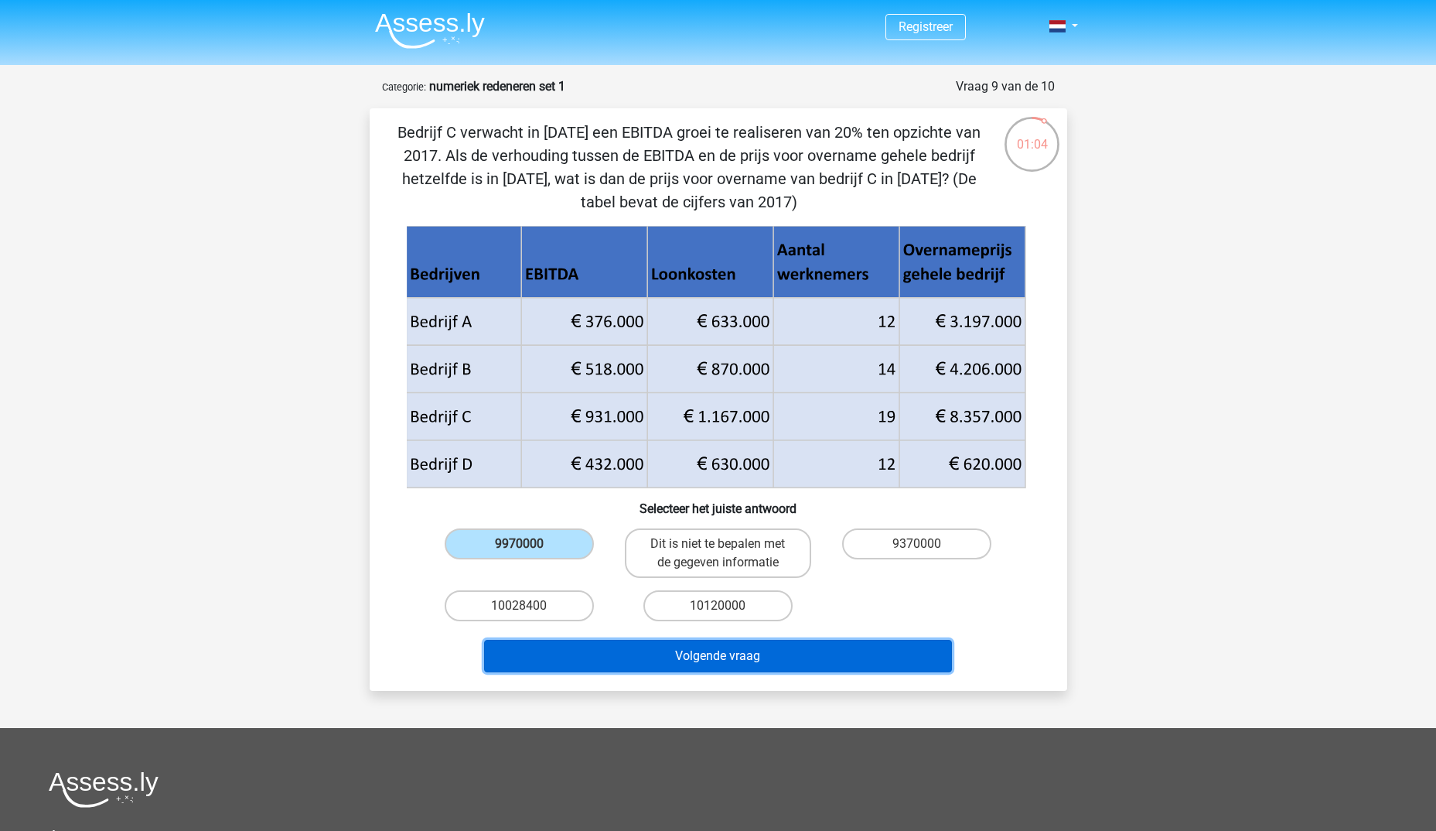
click at [794, 660] on button "Volgende vraag" at bounding box center [718, 656] width 468 height 32
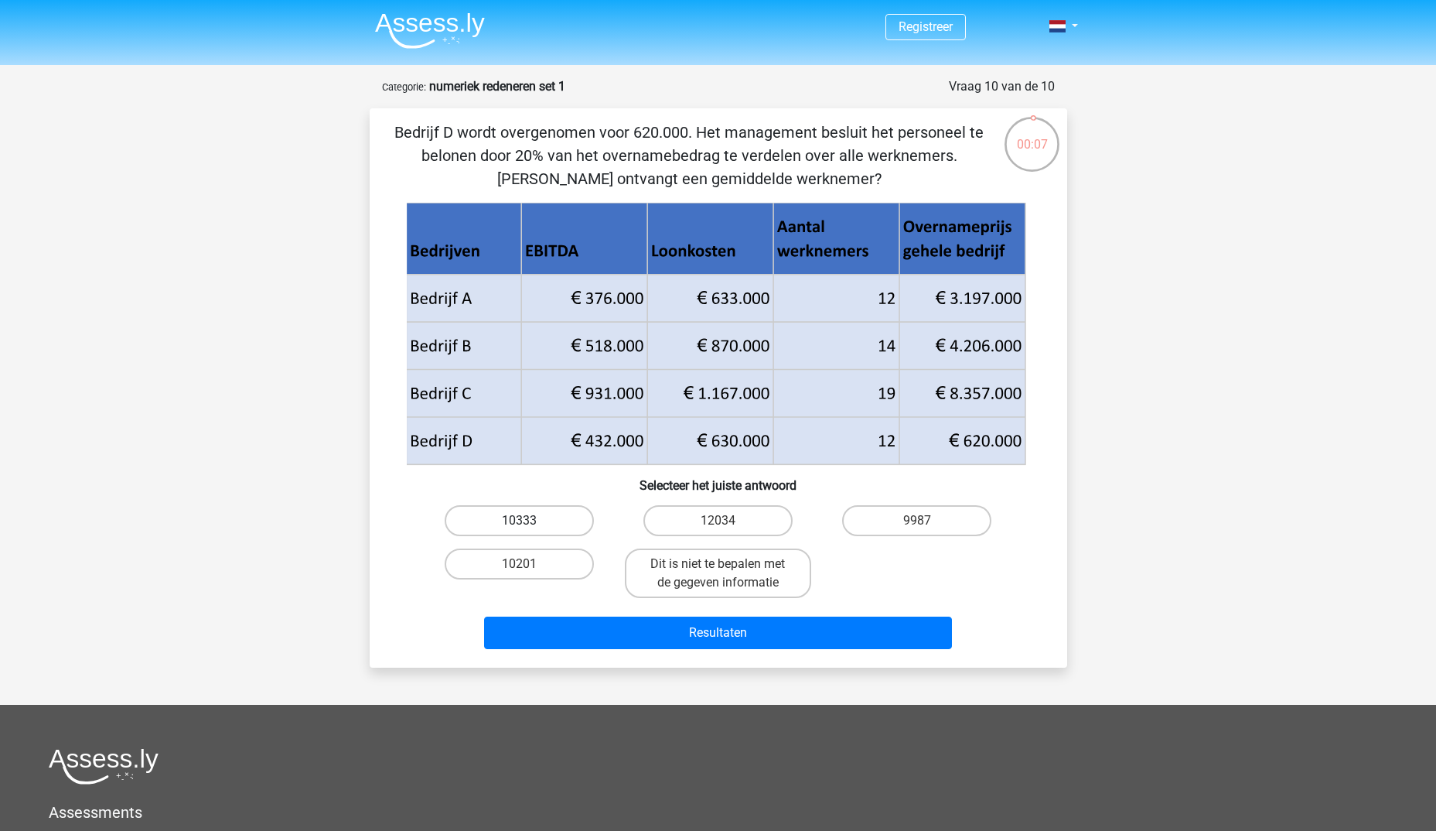
click at [555, 524] on label "10333" at bounding box center [519, 520] width 149 height 31
click at [529, 524] on input "10333" at bounding box center [524, 525] width 10 height 10
radio input "true"
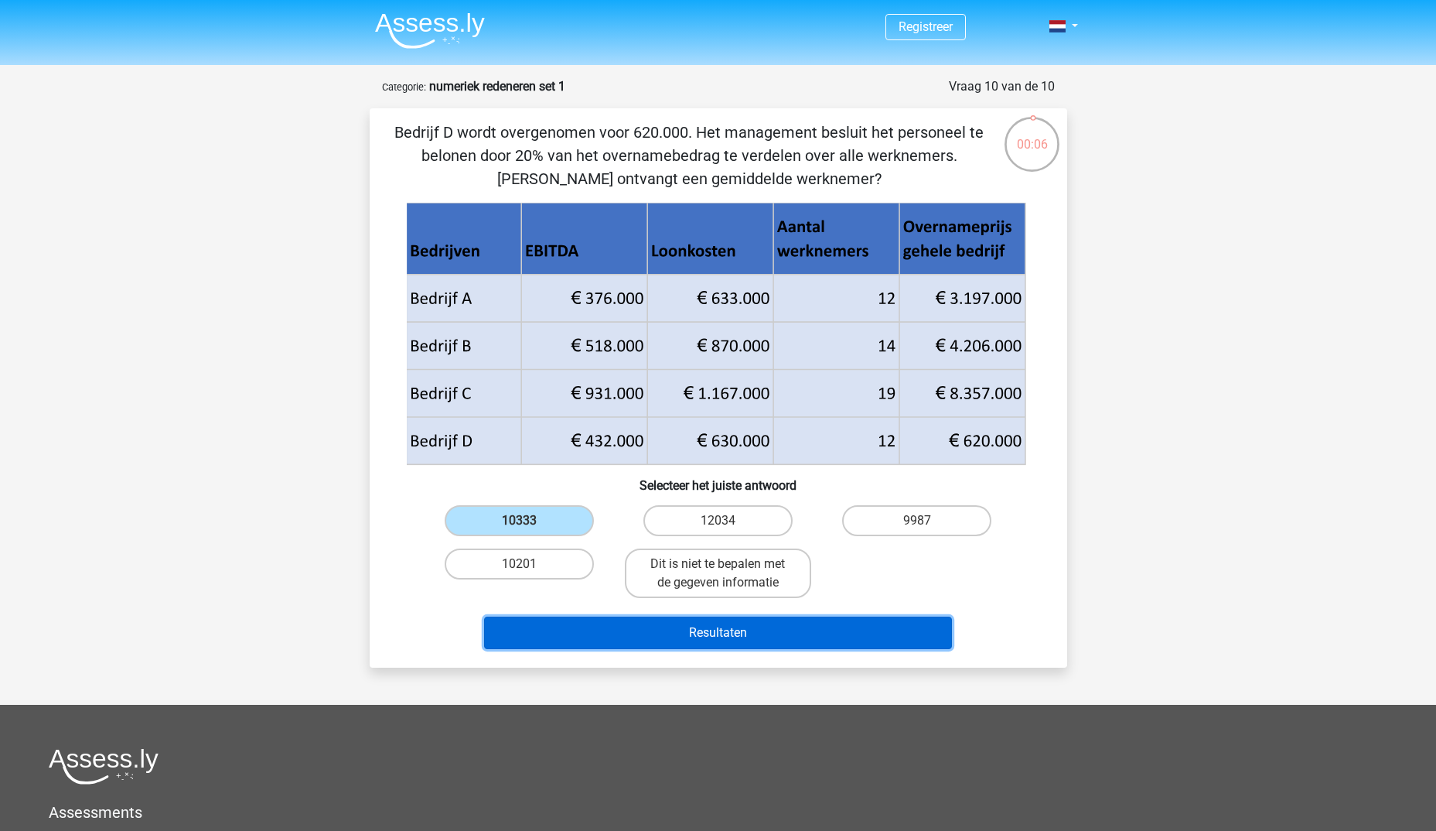
click at [807, 634] on button "Resultaten" at bounding box center [718, 632] width 468 height 32
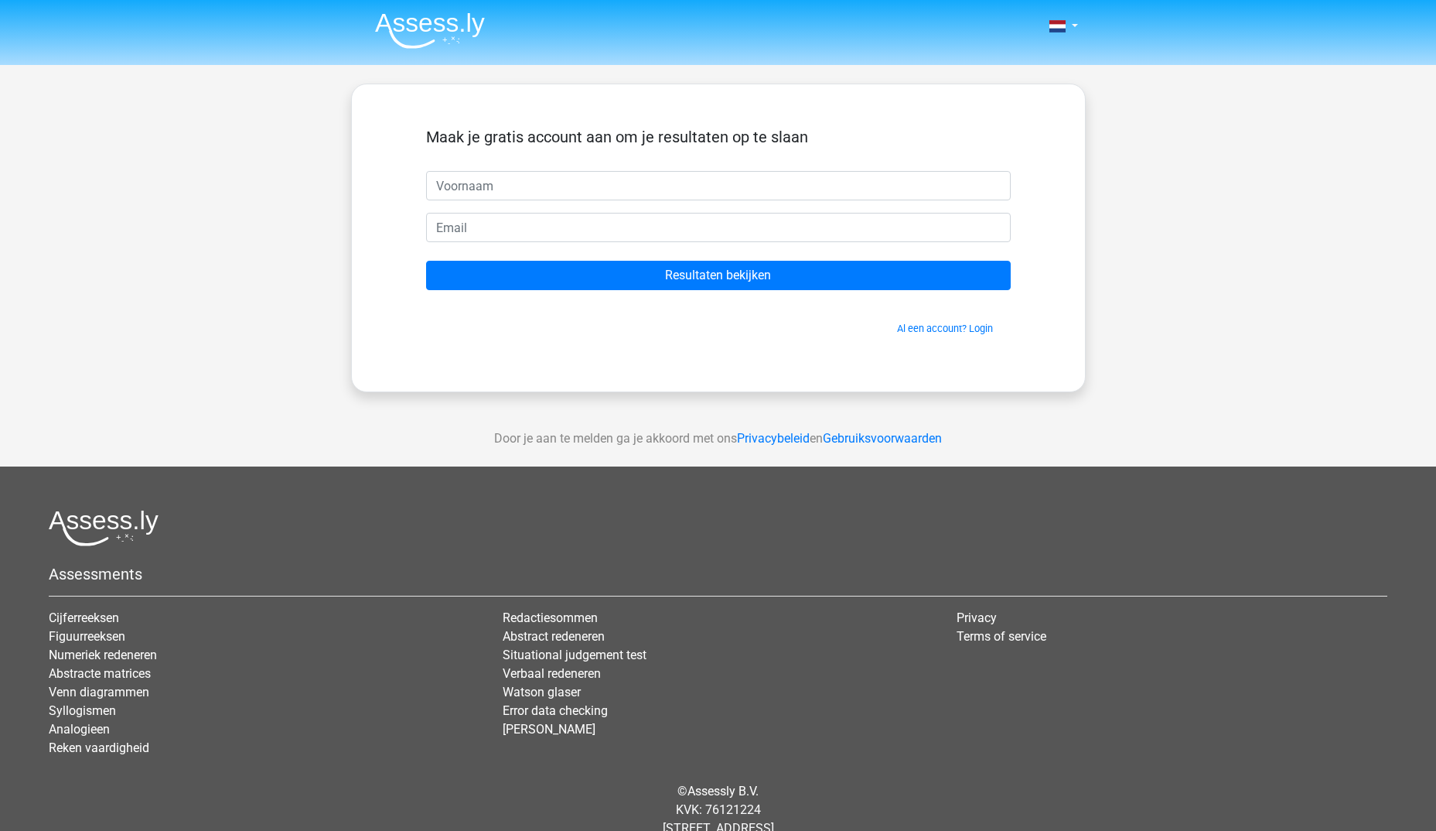
click at [586, 183] on input "text" at bounding box center [718, 185] width 585 height 29
type input "Chiel"
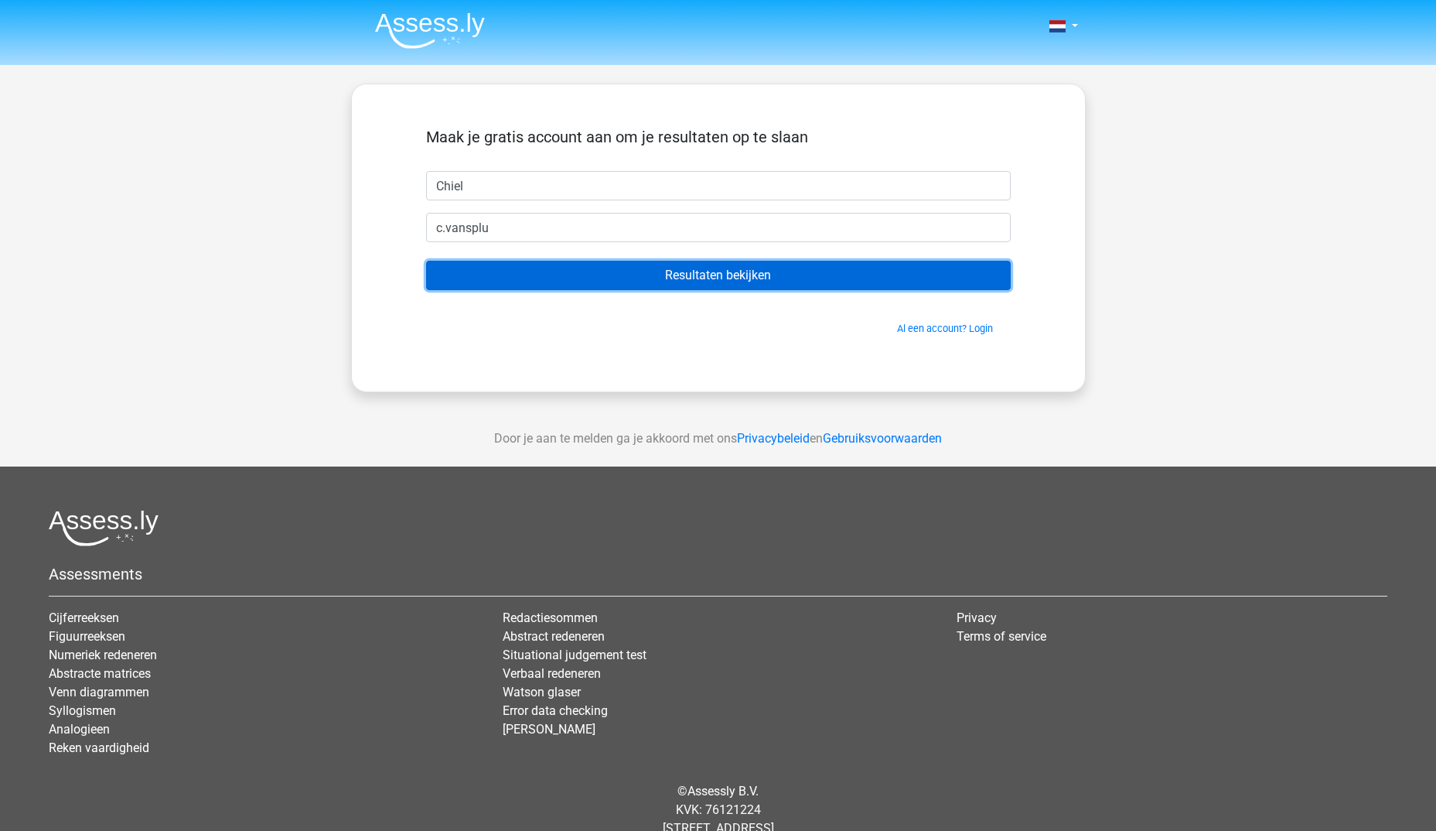
click at [705, 276] on input "Resultaten bekijken" at bounding box center [718, 275] width 585 height 29
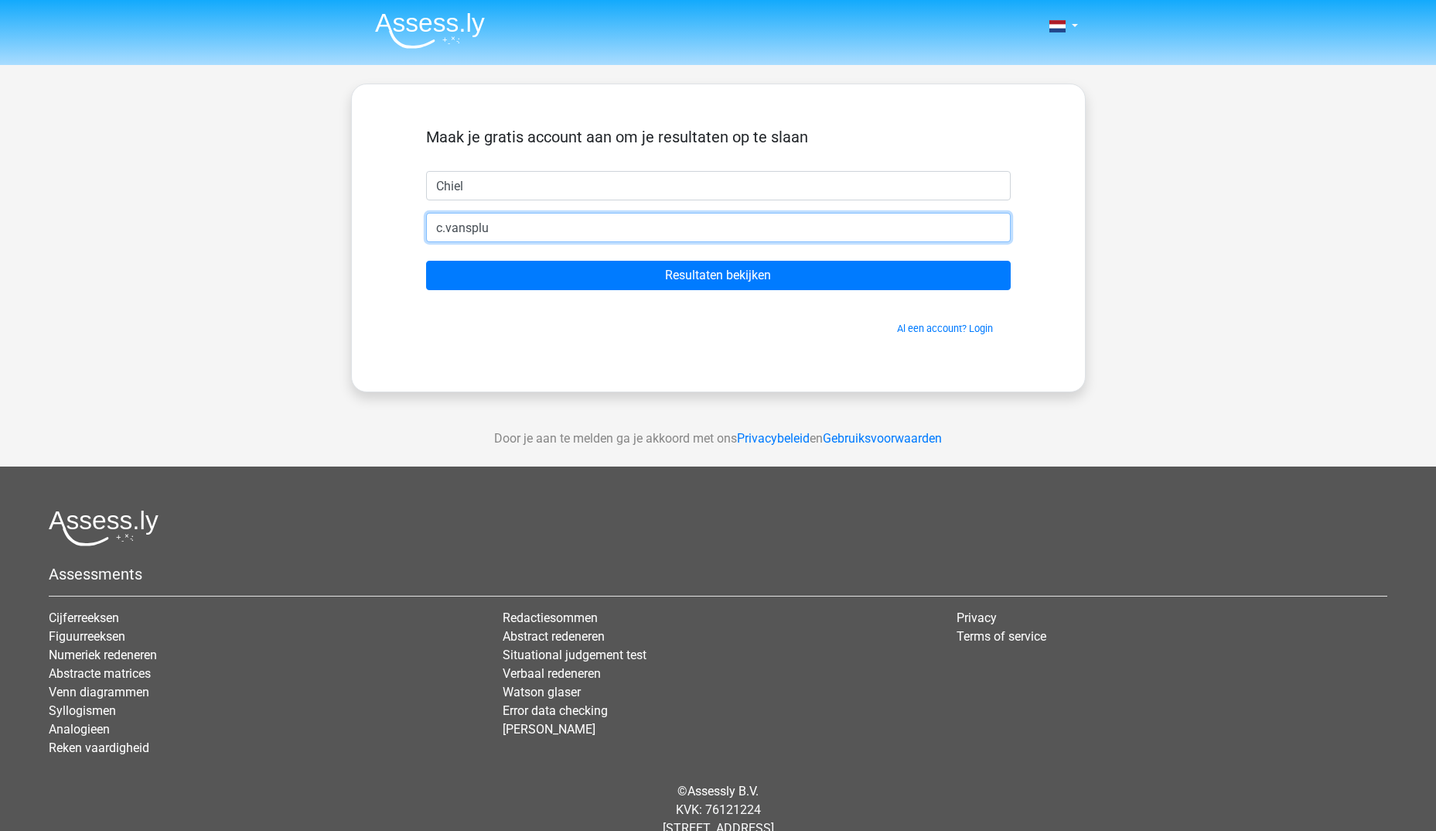
click at [561, 220] on input "c.vansplu" at bounding box center [718, 227] width 585 height 29
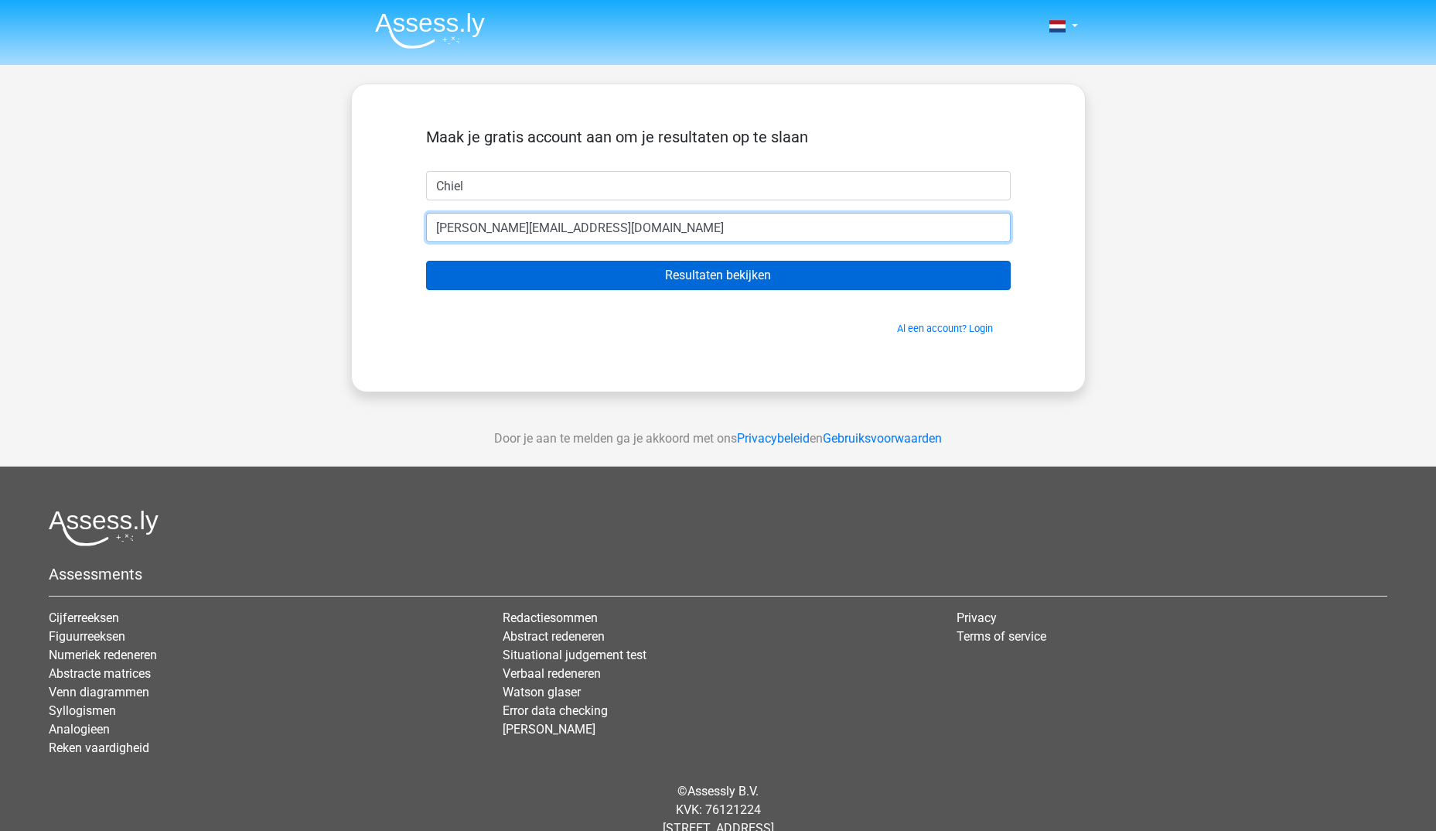
type input "c.vansplunder@gmail.com"
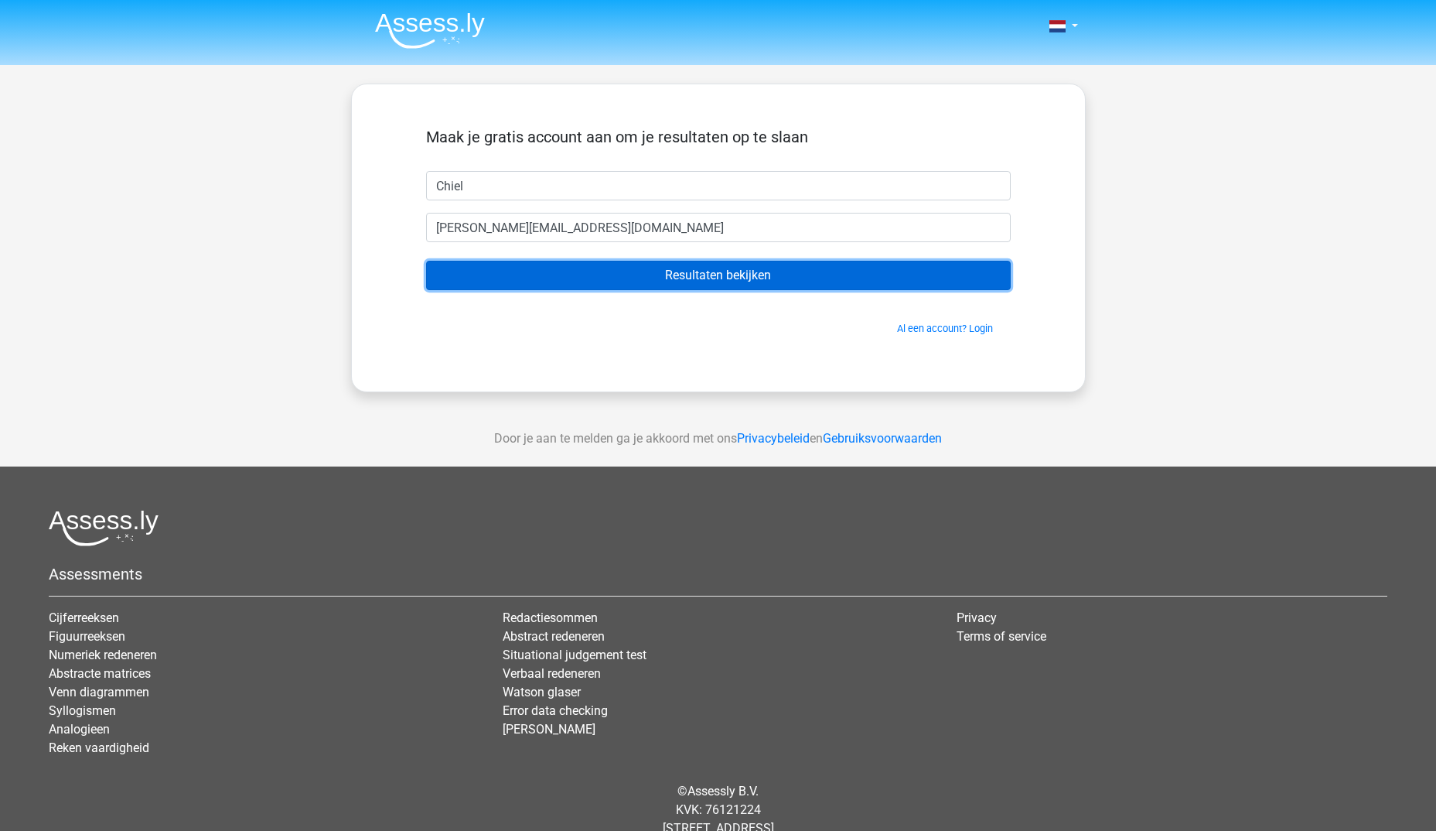
click at [755, 274] on input "Resultaten bekijken" at bounding box center [718, 275] width 585 height 29
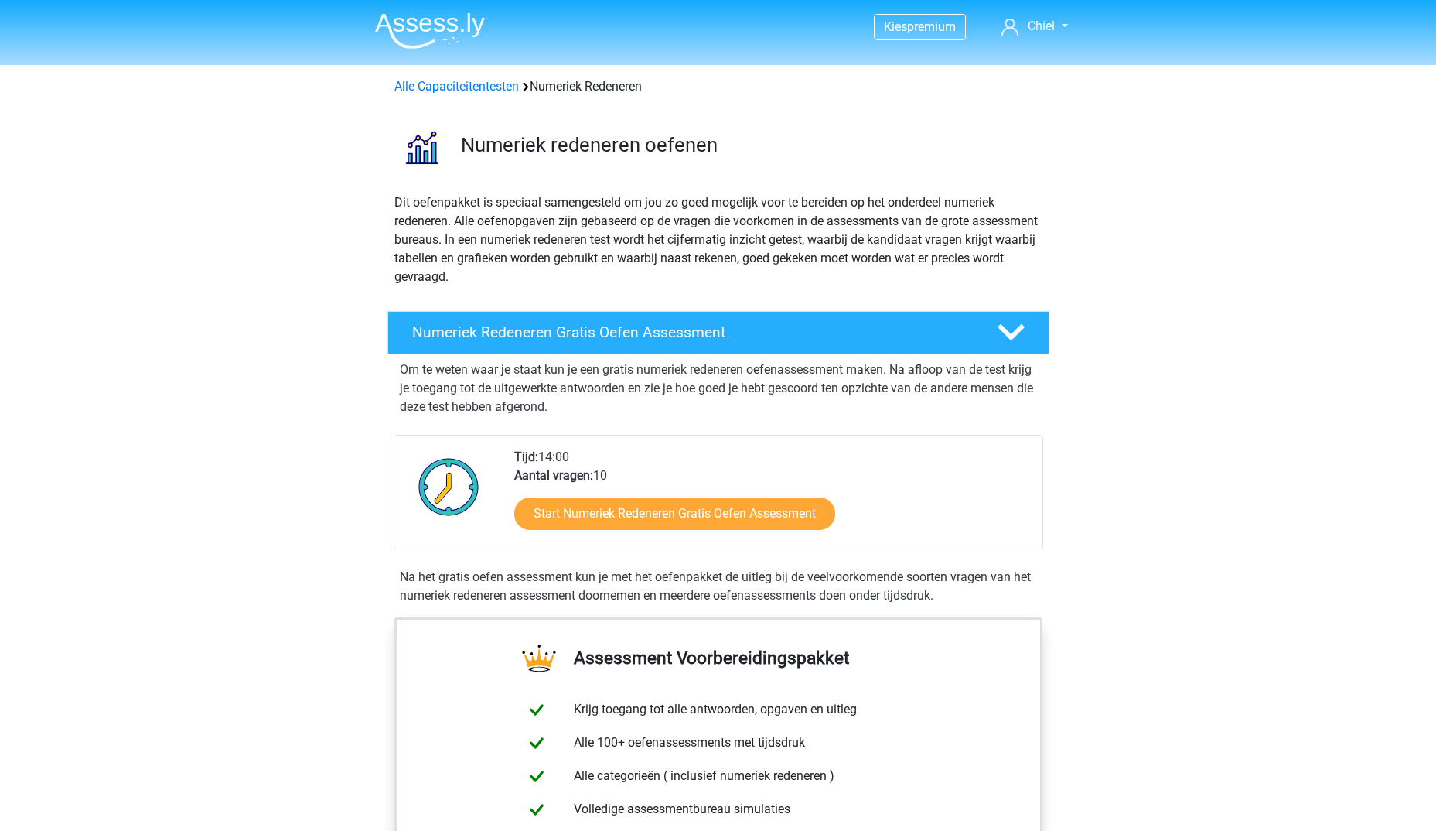
scroll to position [77, 0]
